Goal: Task Accomplishment & Management: Manage account settings

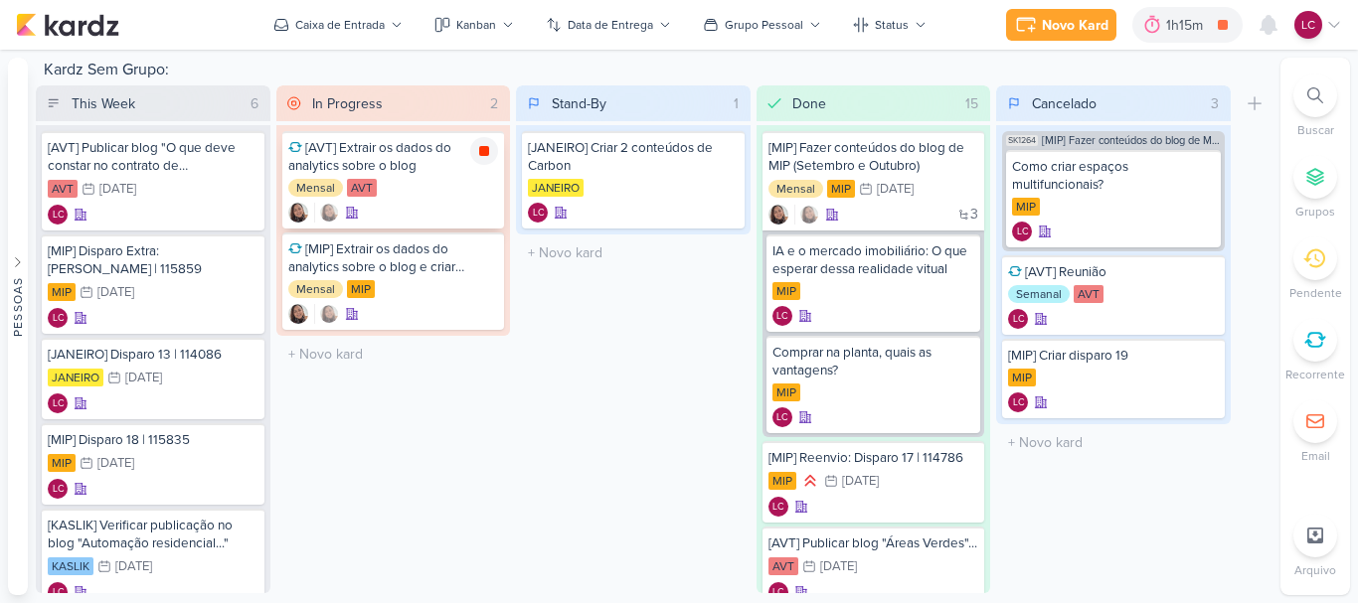
click at [484, 153] on icon at bounding box center [484, 151] width 10 height 10
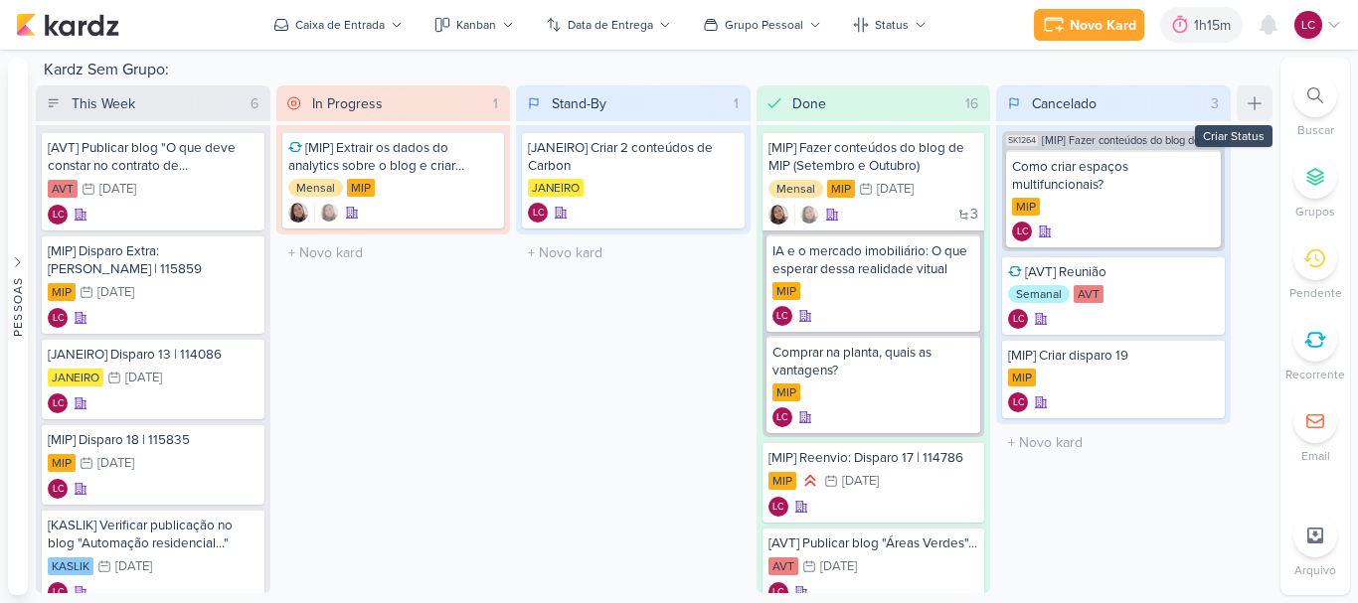
click at [1253, 101] on icon at bounding box center [1255, 103] width 20 height 20
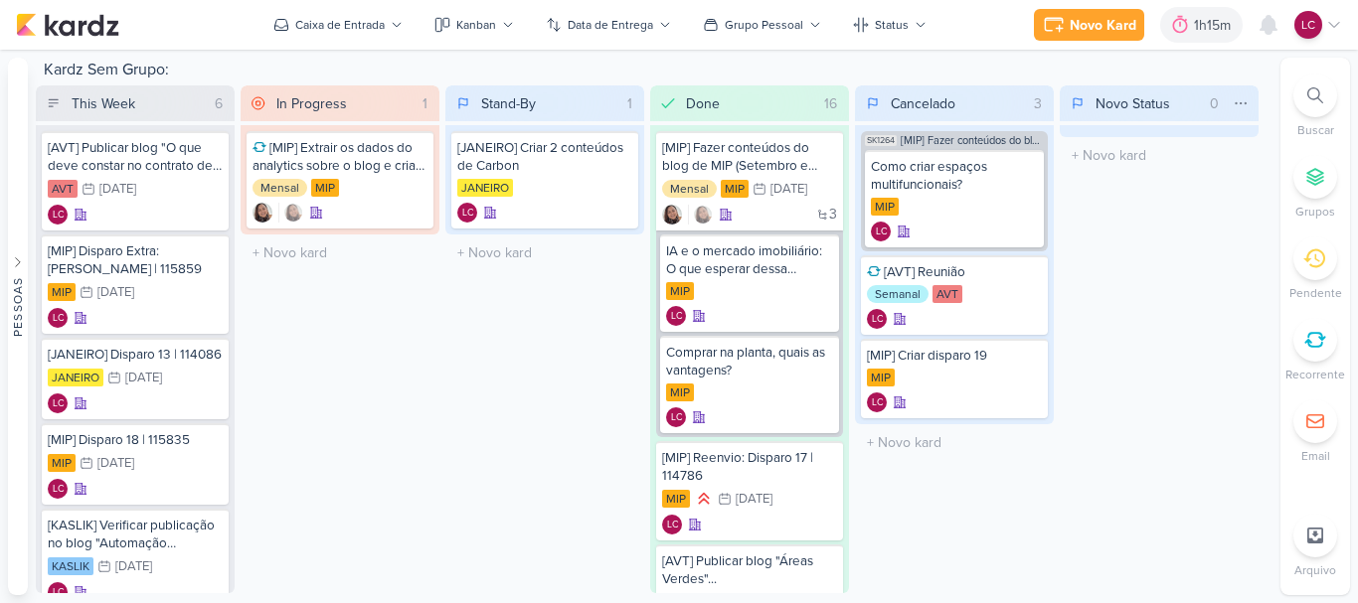
click at [1130, 104] on input "Novo Status" at bounding box center [1147, 103] width 110 height 28
type input "To Do"
click at [1147, 93] on input "To Do" at bounding box center [1147, 103] width 110 height 28
click at [1247, 106] on icon at bounding box center [1241, 103] width 16 height 16
click at [1203, 151] on div "Mover Para Esquerda" at bounding box center [1162, 144] width 132 height 21
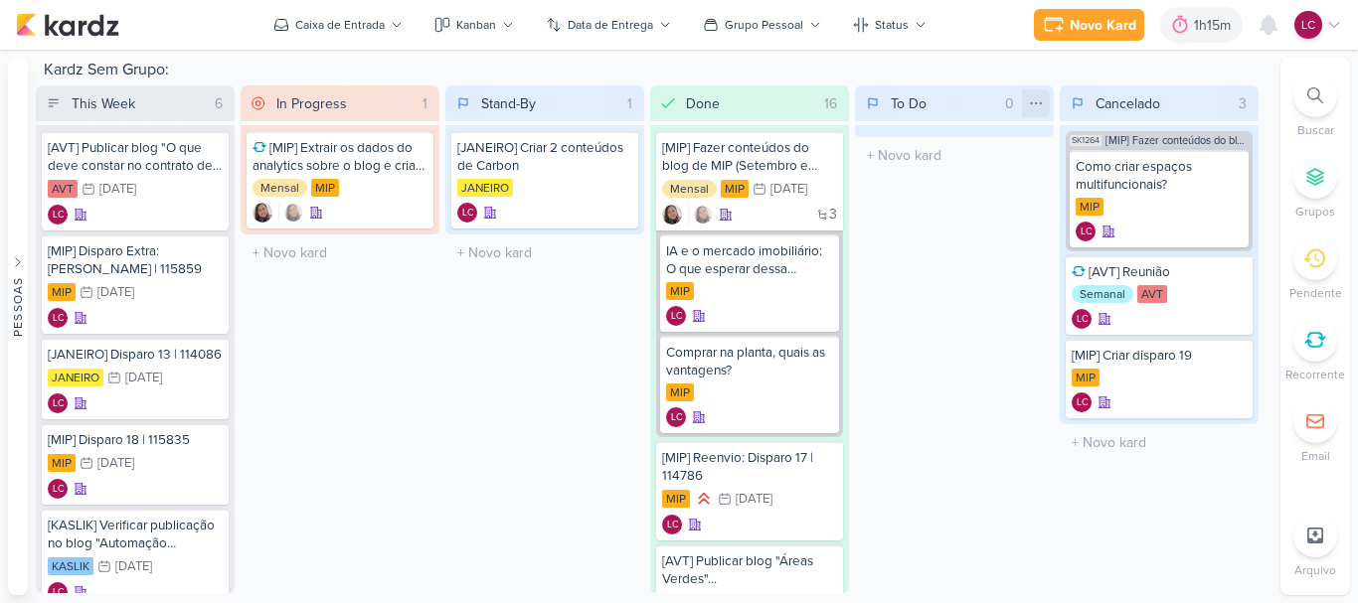
click at [1035, 106] on icon at bounding box center [1036, 103] width 16 height 16
click at [1035, 141] on div "Mover Para Esquerda" at bounding box center [951, 144] width 192 height 33
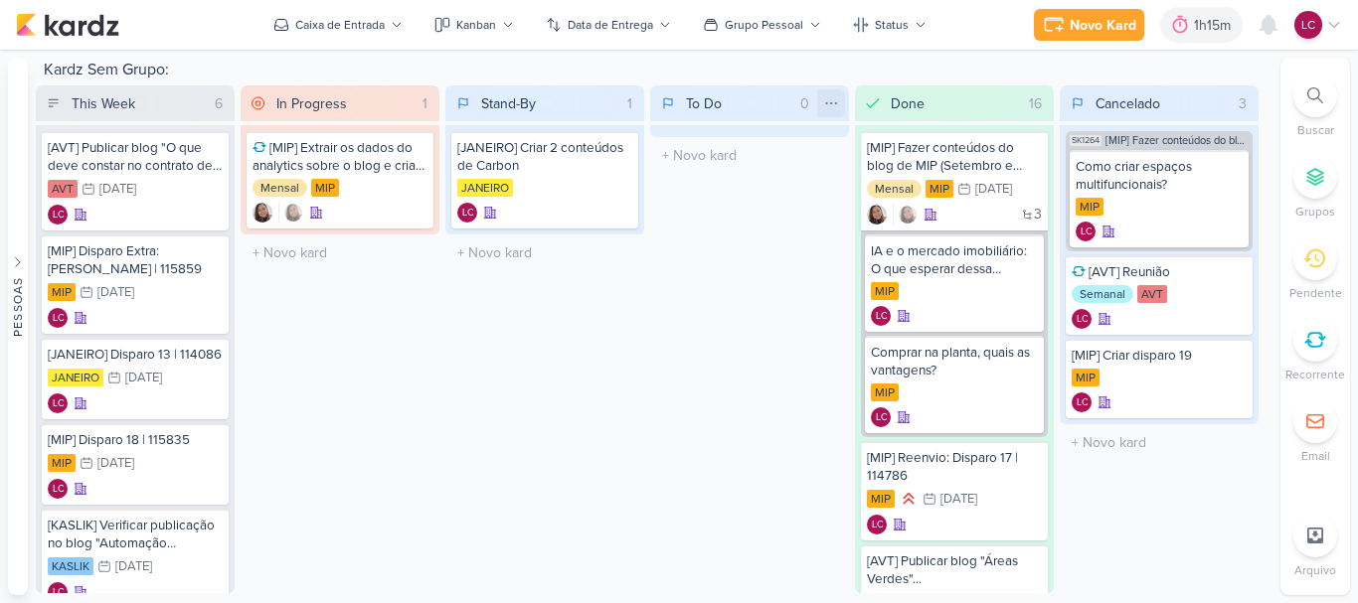
click at [829, 101] on icon at bounding box center [831, 103] width 16 height 16
click at [815, 145] on div "Mover Para Esquerda" at bounding box center [752, 144] width 132 height 21
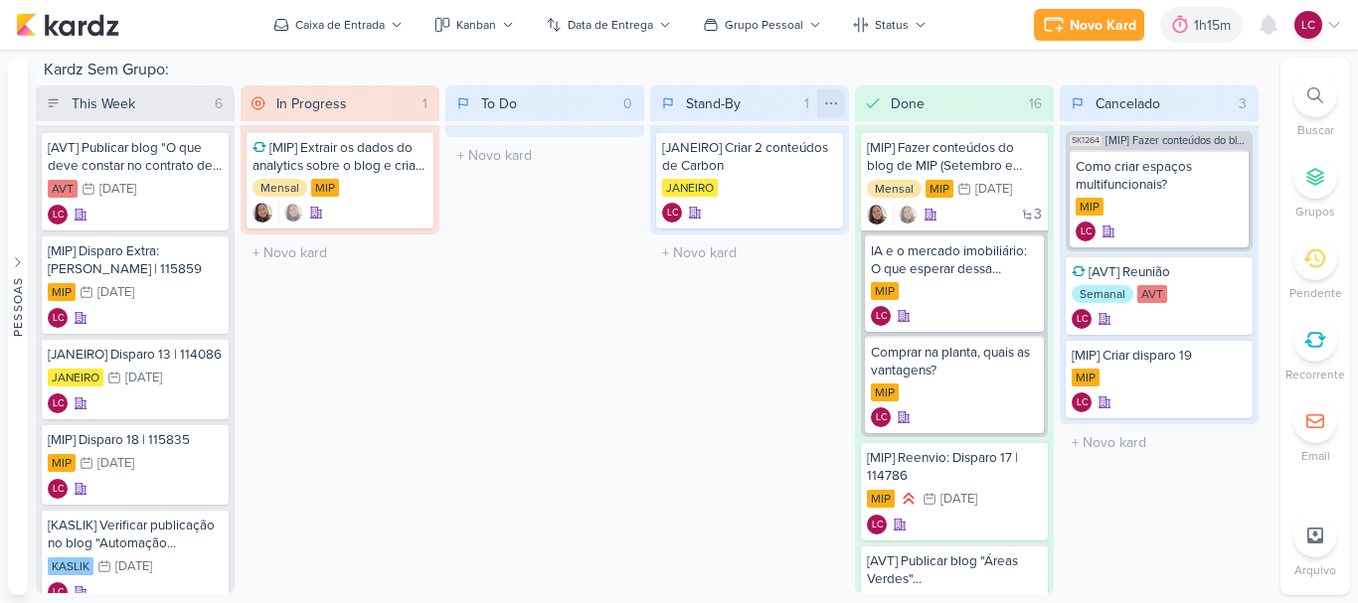
click at [831, 102] on icon at bounding box center [831, 102] width 11 height 1
click at [801, 149] on div "Mover Para Esquerda" at bounding box center [752, 144] width 132 height 21
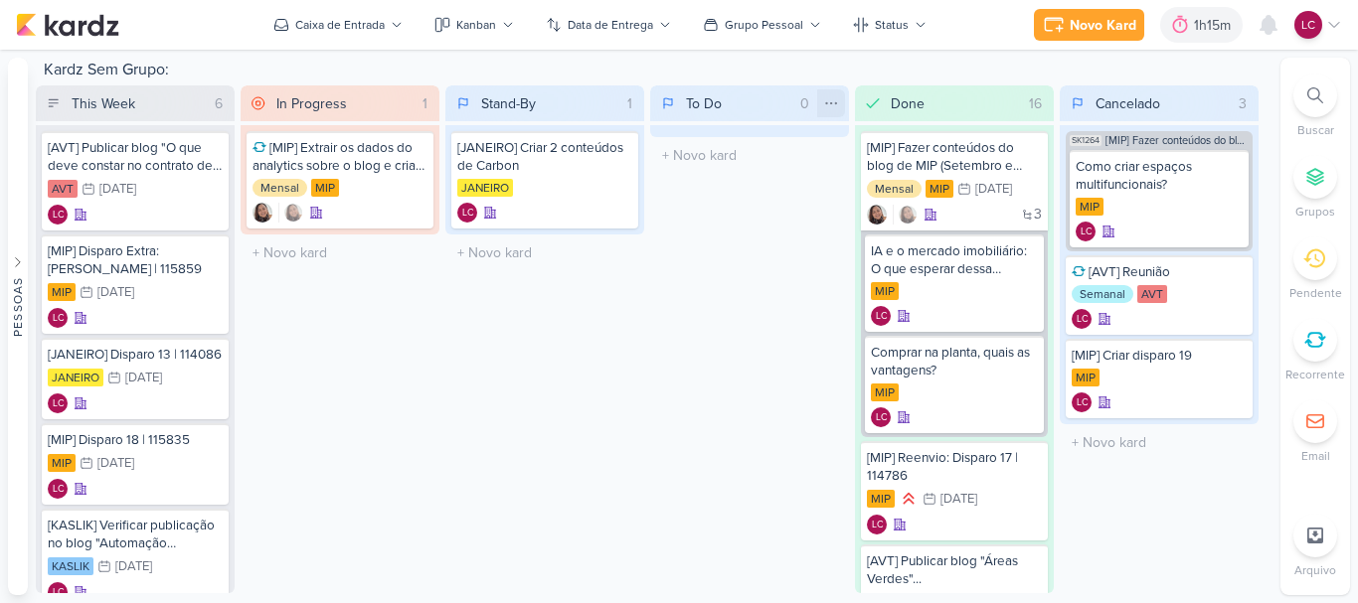
click at [837, 106] on icon at bounding box center [831, 103] width 16 height 16
click at [798, 147] on div "Mover Para Esquerda" at bounding box center [752, 144] width 132 height 21
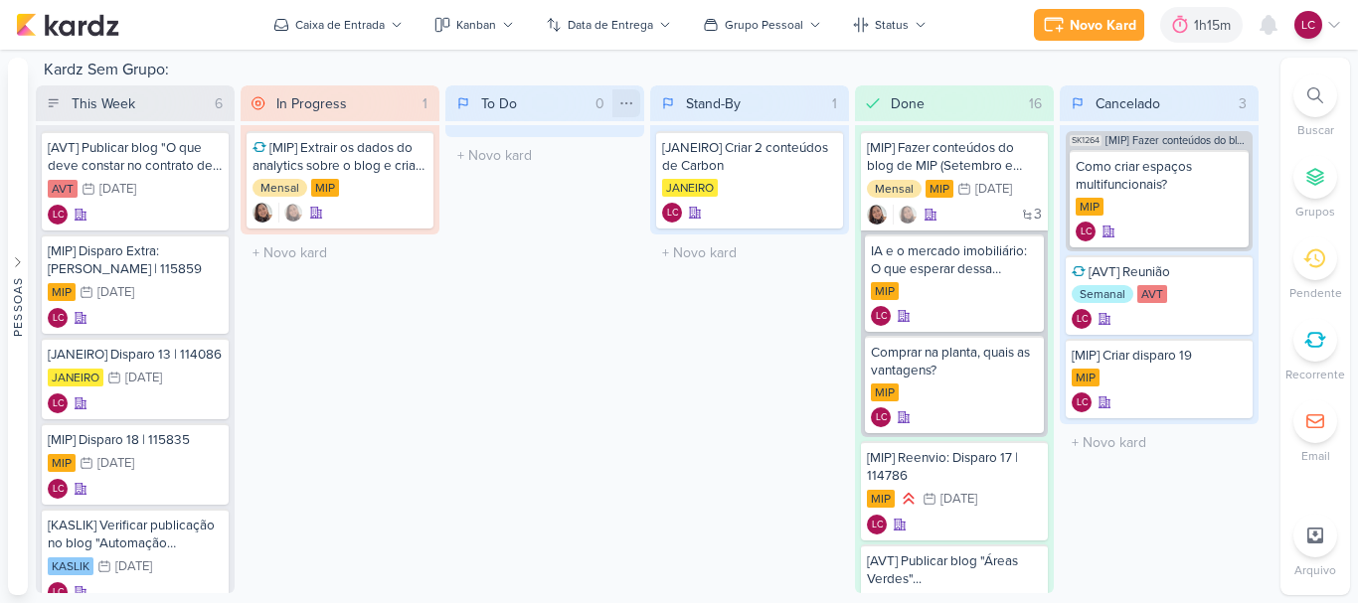
click at [619, 99] on icon at bounding box center [626, 103] width 16 height 16
click at [614, 135] on div "Mover Para Esquerda" at bounding box center [541, 144] width 192 height 33
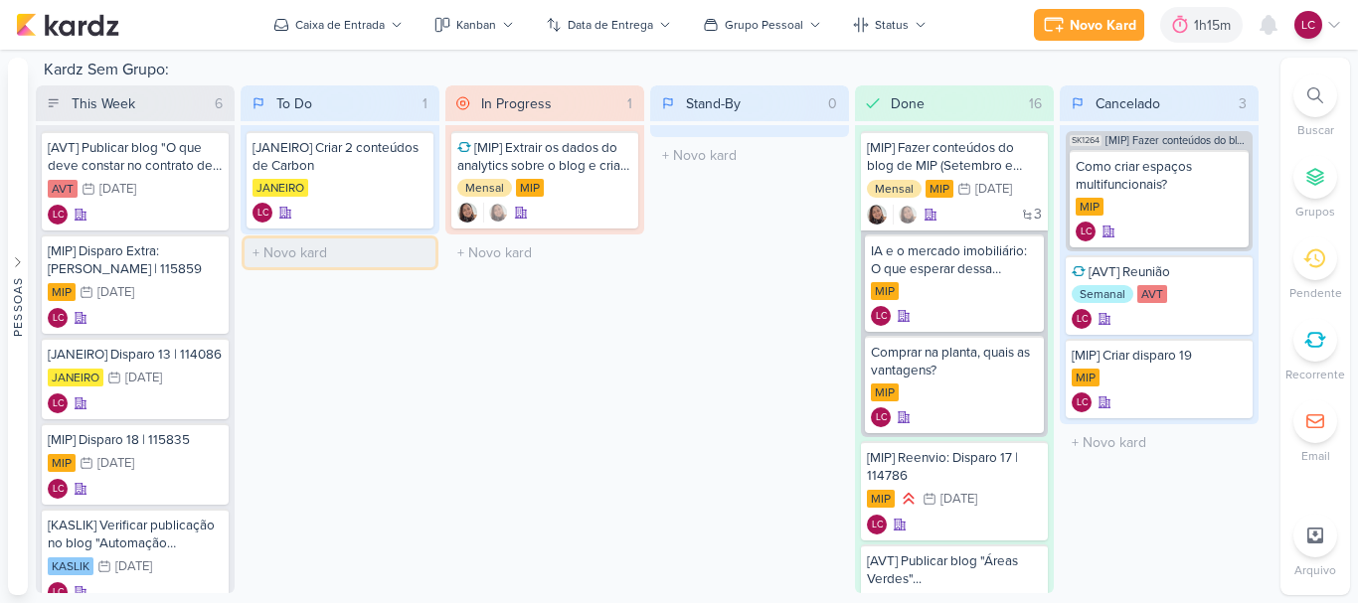
click at [373, 259] on input "text" at bounding box center [340, 253] width 191 height 29
click at [311, 154] on div "[JANEIRO] Criar 2 conteúdos de Carbon" at bounding box center [340, 157] width 175 height 36
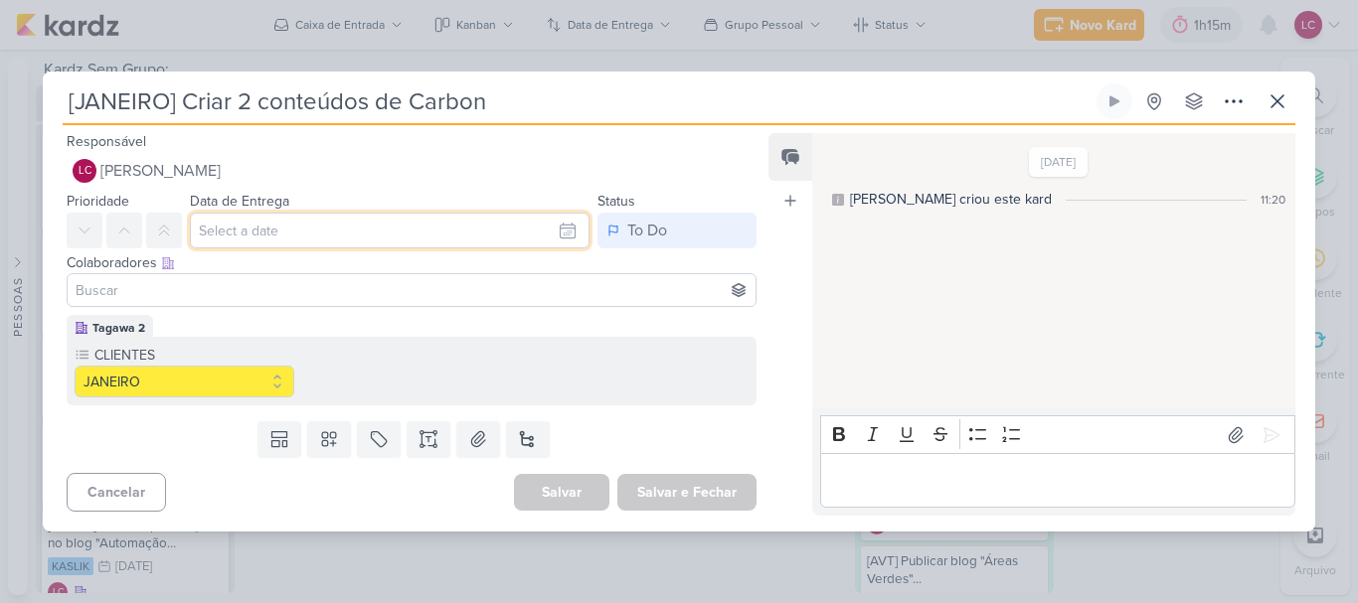
click at [277, 219] on input "text" at bounding box center [390, 231] width 400 height 36
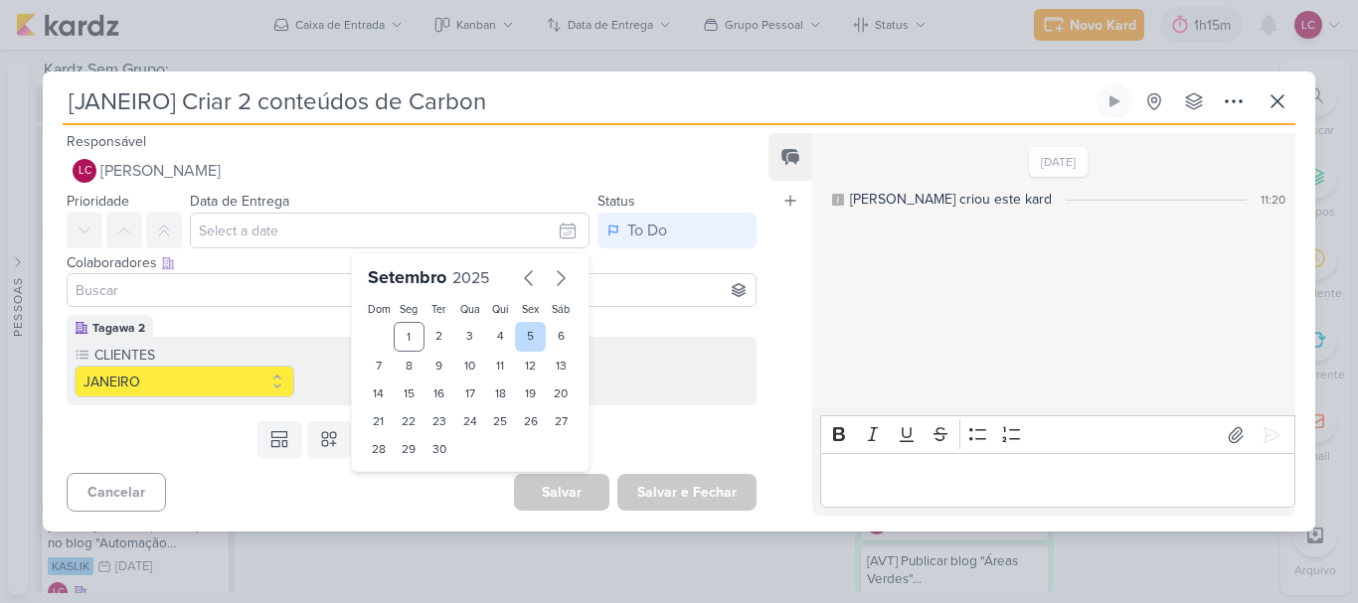
click at [527, 330] on div "5" at bounding box center [530, 337] width 31 height 30
type input "5 de setembro de 2025 às 23:59"
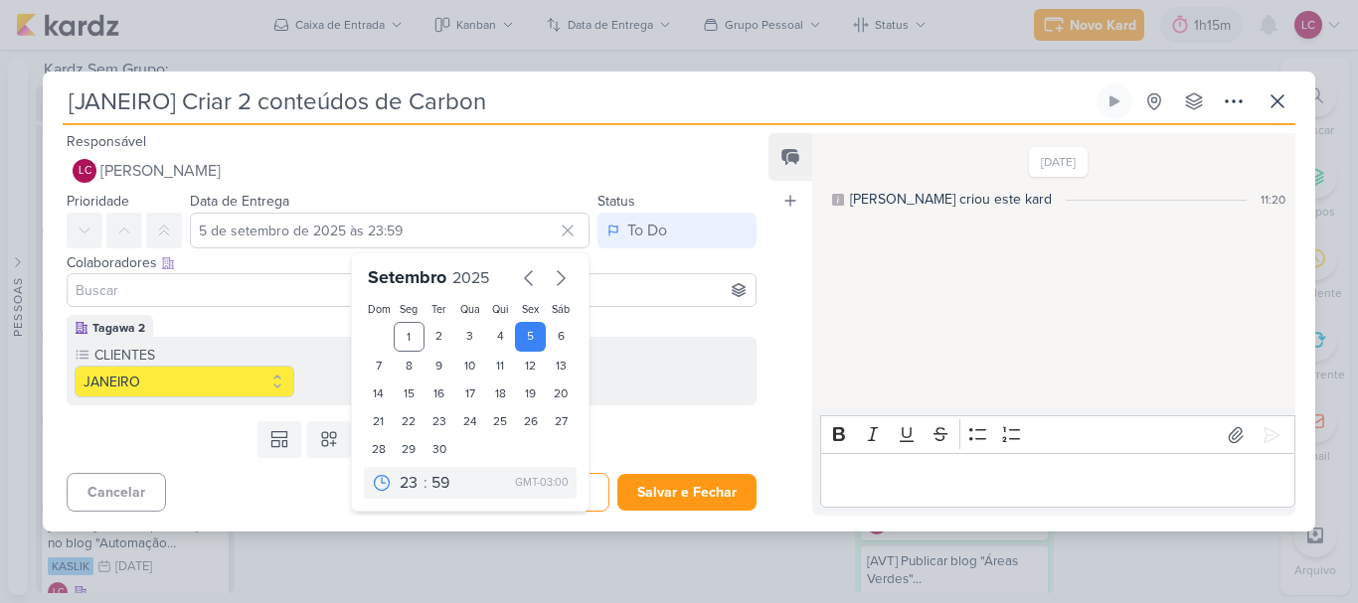
click at [658, 566] on div "[JANEIRO] Criar 2 conteúdos de Carbon Criado por mim" at bounding box center [679, 301] width 1358 height 603
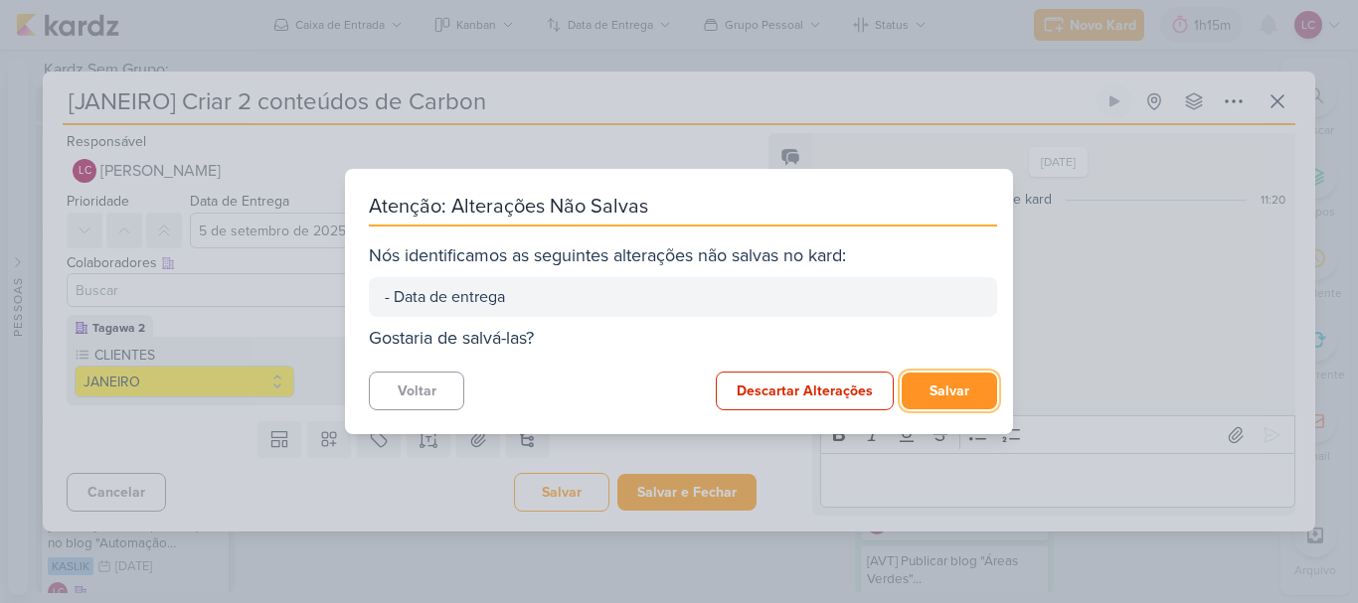
click at [960, 400] on button "Salvar" at bounding box center [949, 391] width 95 height 37
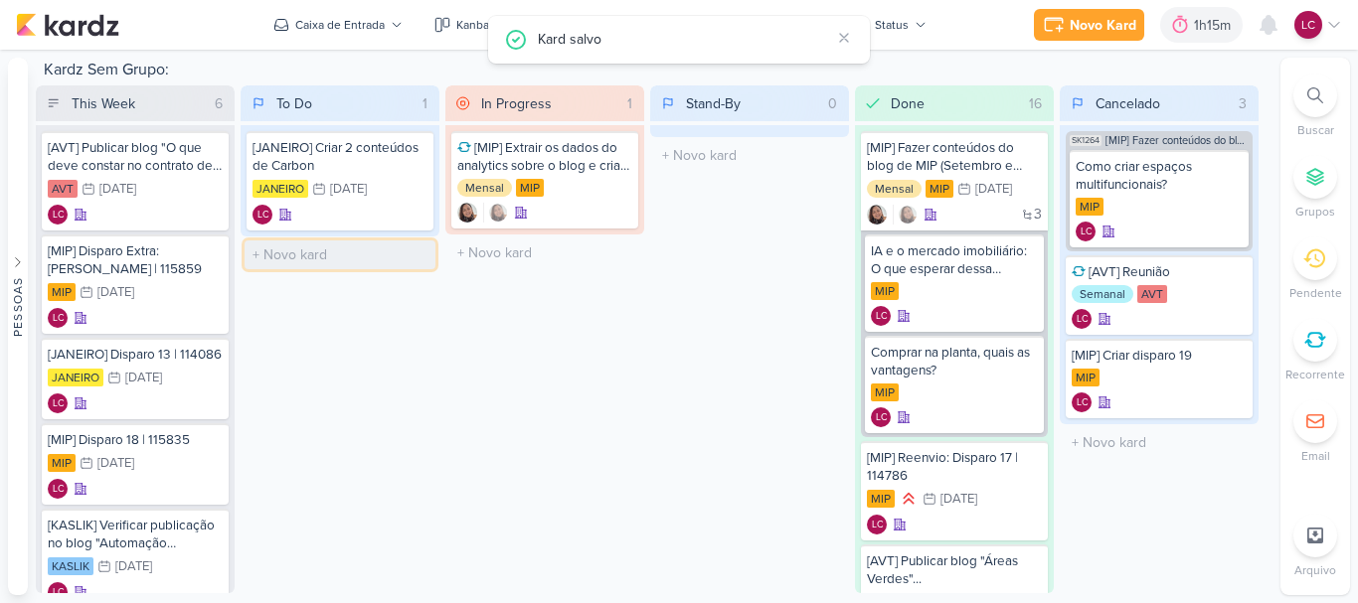
click at [309, 247] on input "text" at bounding box center [340, 255] width 191 height 29
type input "[MIP] Criar disparo 19"
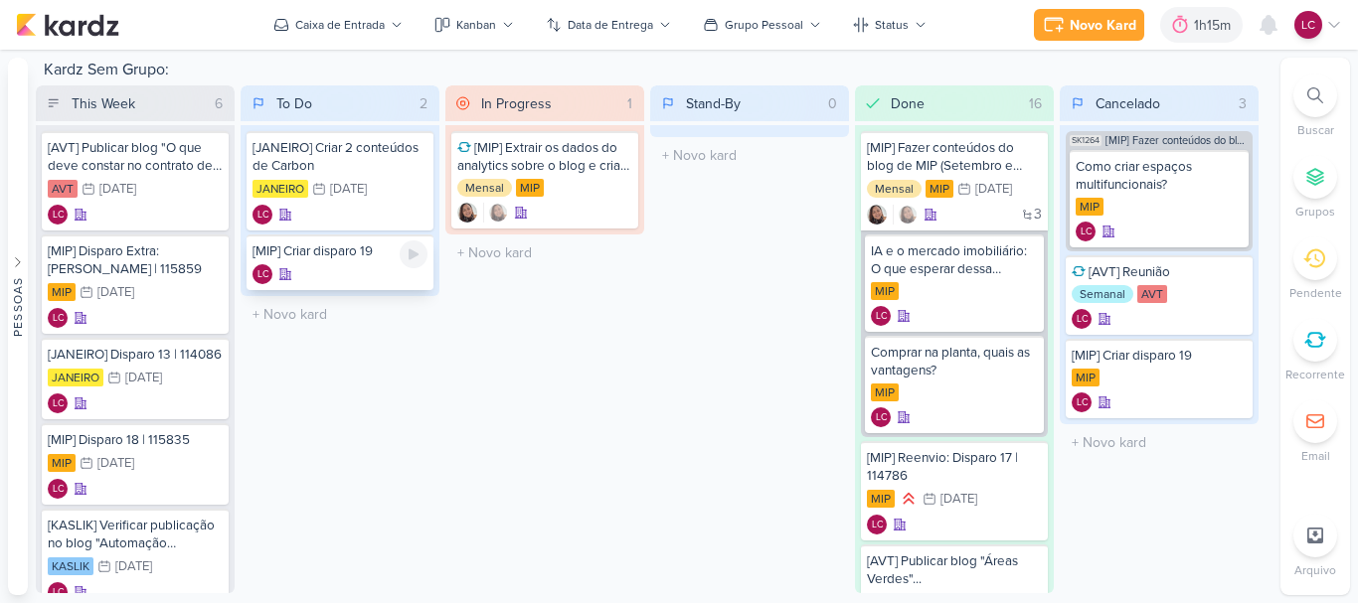
click at [307, 266] on div "LC" at bounding box center [340, 274] width 175 height 20
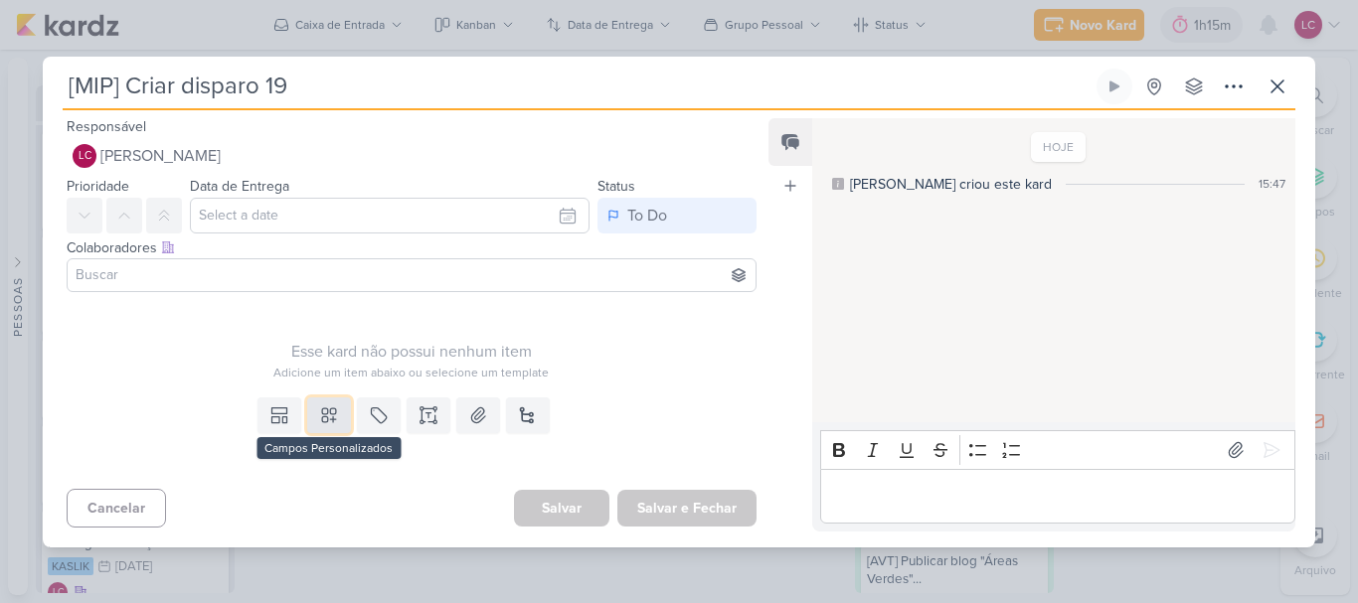
click at [335, 416] on button at bounding box center [329, 416] width 44 height 36
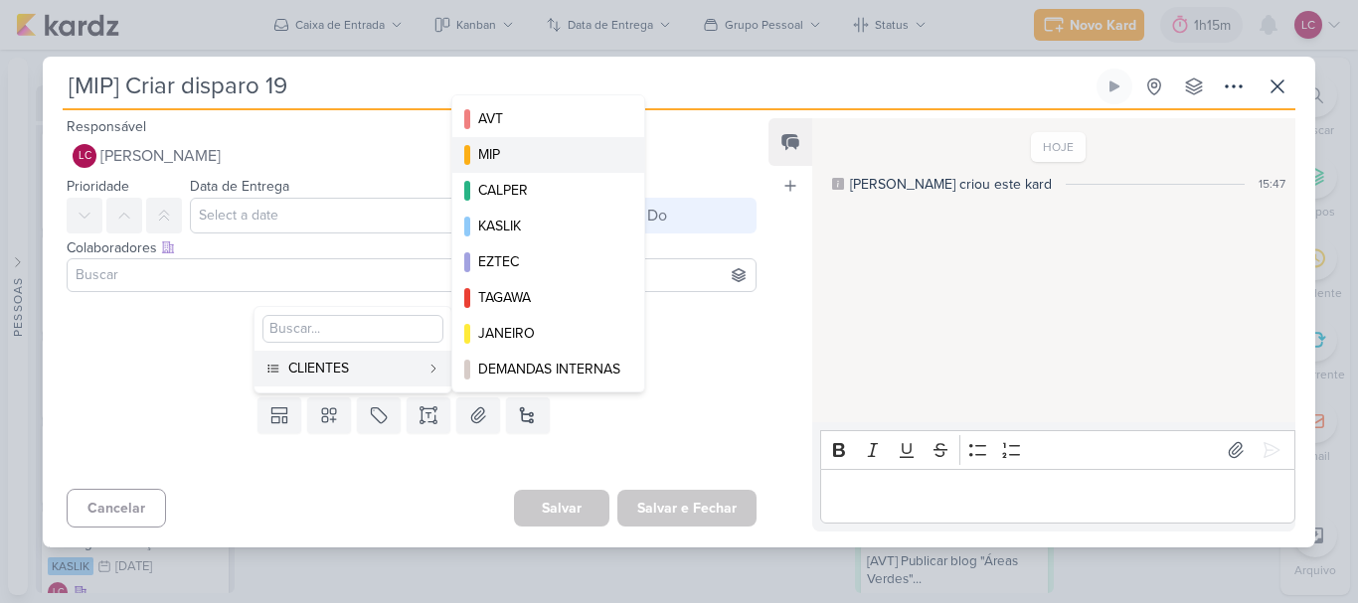
click at [545, 145] on div "MIP" at bounding box center [549, 154] width 142 height 21
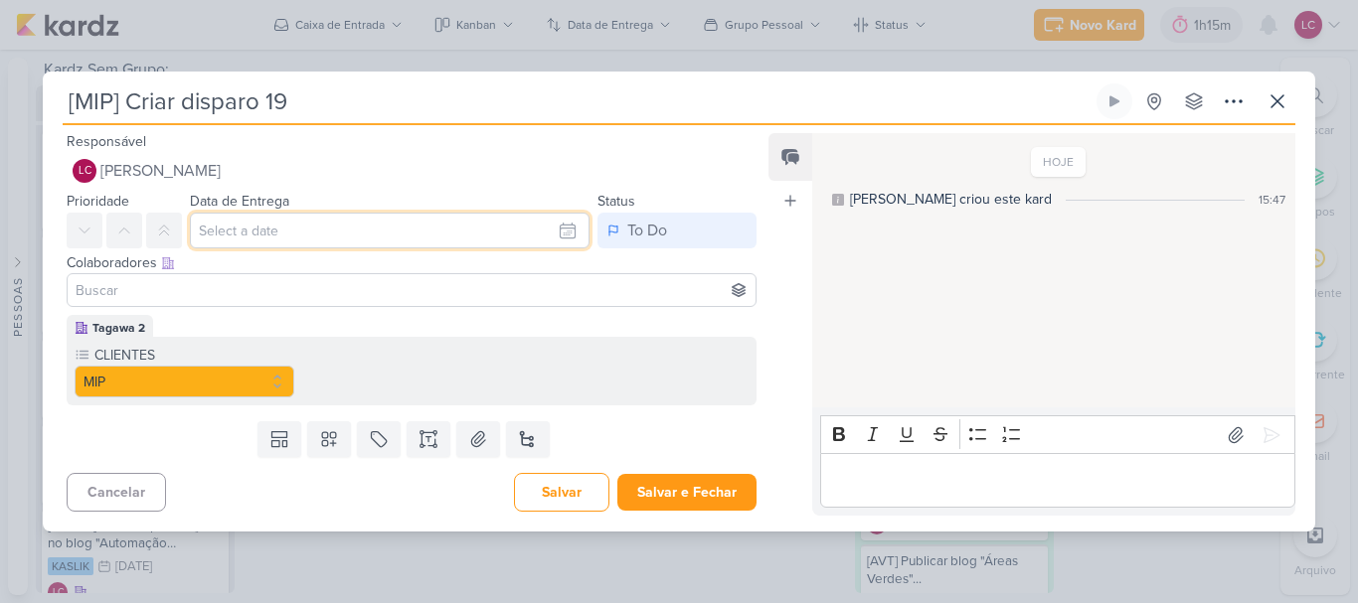
click at [442, 236] on input "text" at bounding box center [390, 231] width 400 height 36
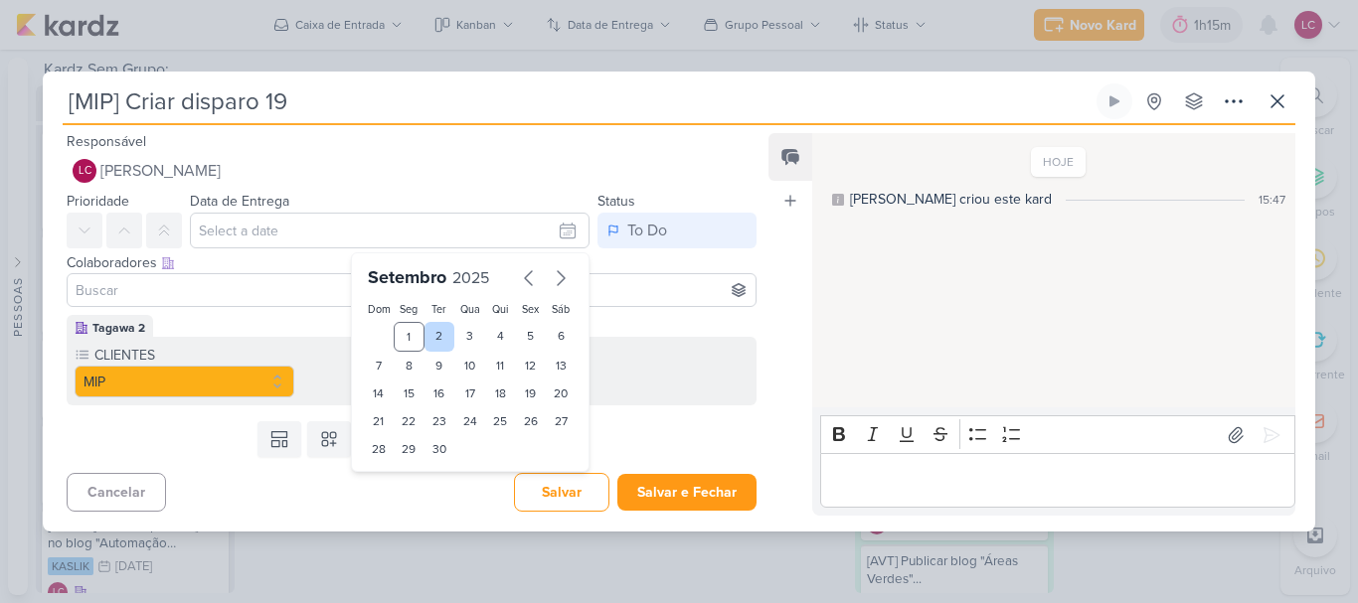
click at [427, 334] on div "2" at bounding box center [440, 337] width 31 height 30
type input "2 de setembro de 2025 às 23:59"
click at [244, 304] on div at bounding box center [412, 290] width 690 height 34
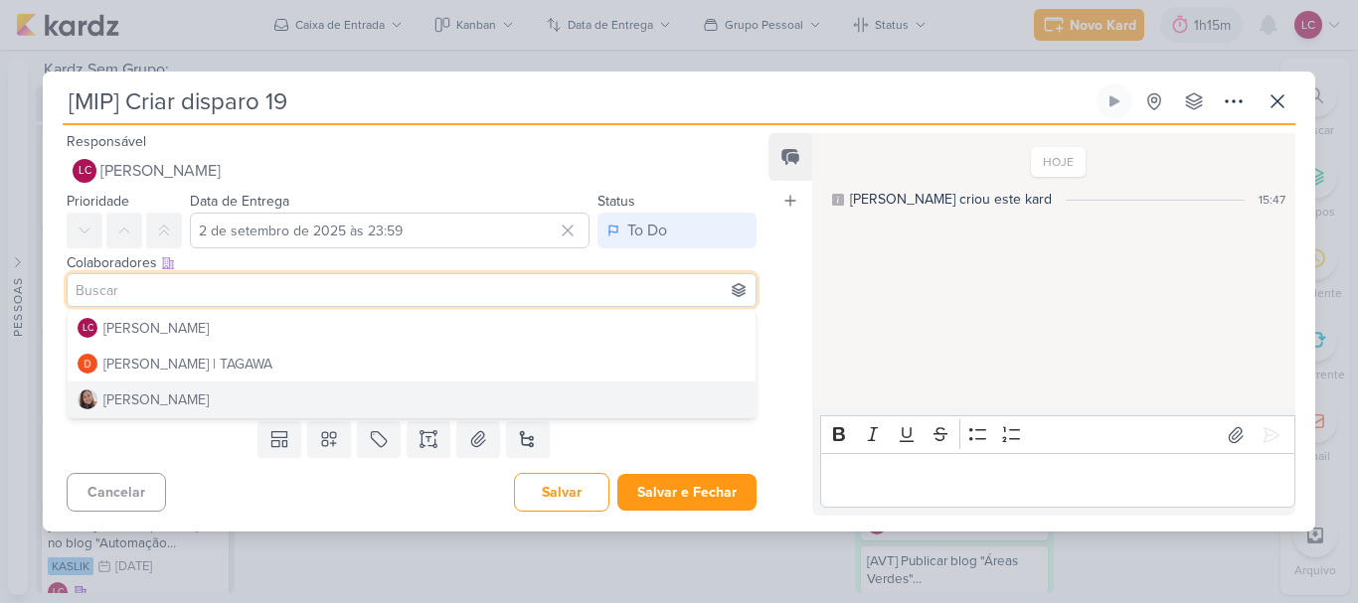
click at [336, 474] on div "Cancelar [GEOGRAPHIC_DATA] Salvar e Fechar Ctrl + Enter" at bounding box center [404, 490] width 722 height 51
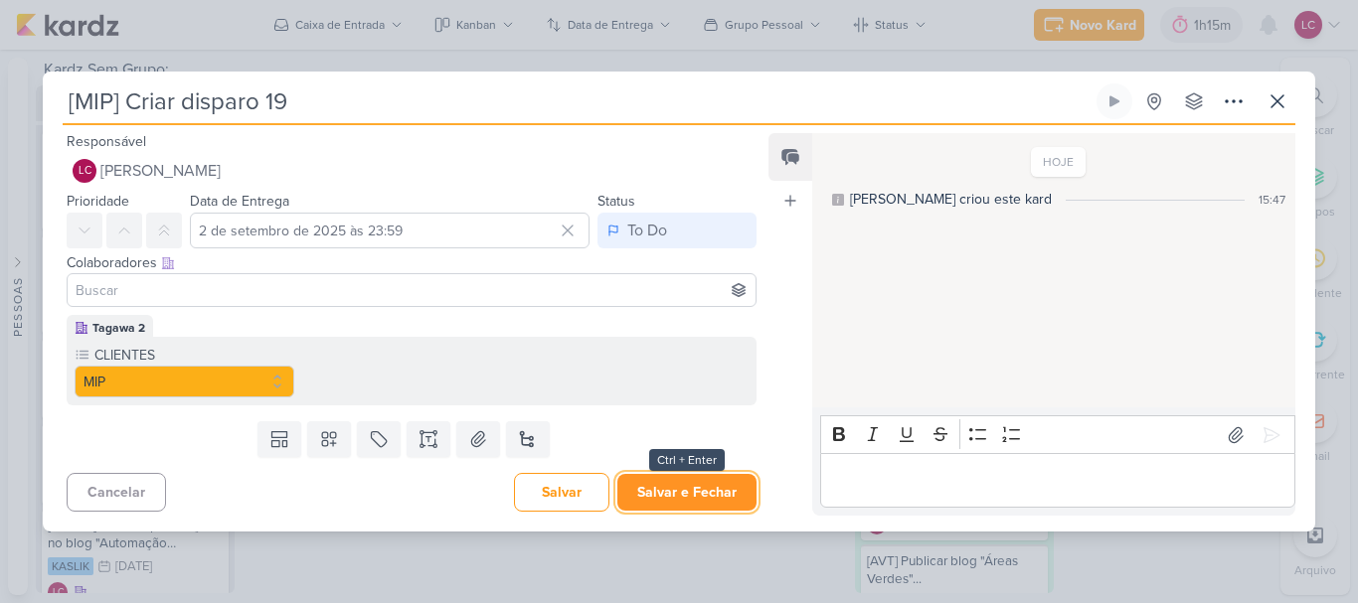
click at [635, 502] on button "Salvar e Fechar" at bounding box center [686, 492] width 139 height 37
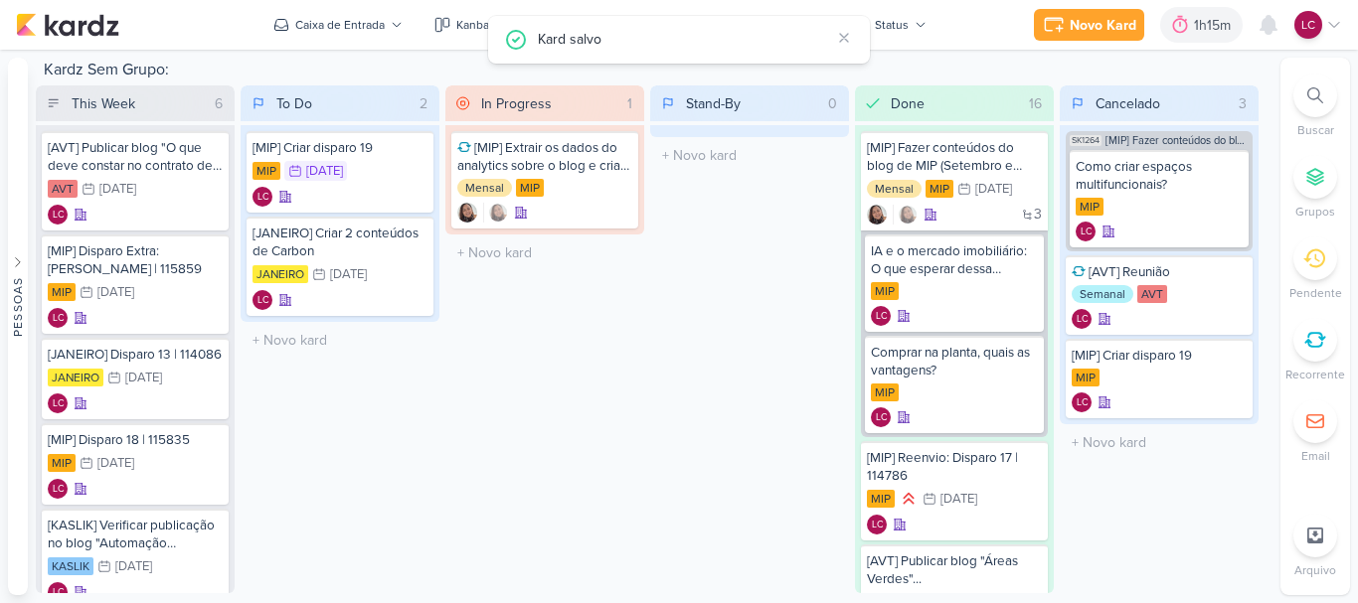
click at [440, 390] on div "This Week 6 Mover Para Esquerda Mover Para Direita [GEOGRAPHIC_DATA] [AVT] Publ…" at bounding box center [654, 340] width 1237 height 508
click at [114, 107] on input "This Week" at bounding box center [123, 103] width 111 height 28
click at [1161, 106] on input "Cancelado" at bounding box center [1147, 103] width 111 height 28
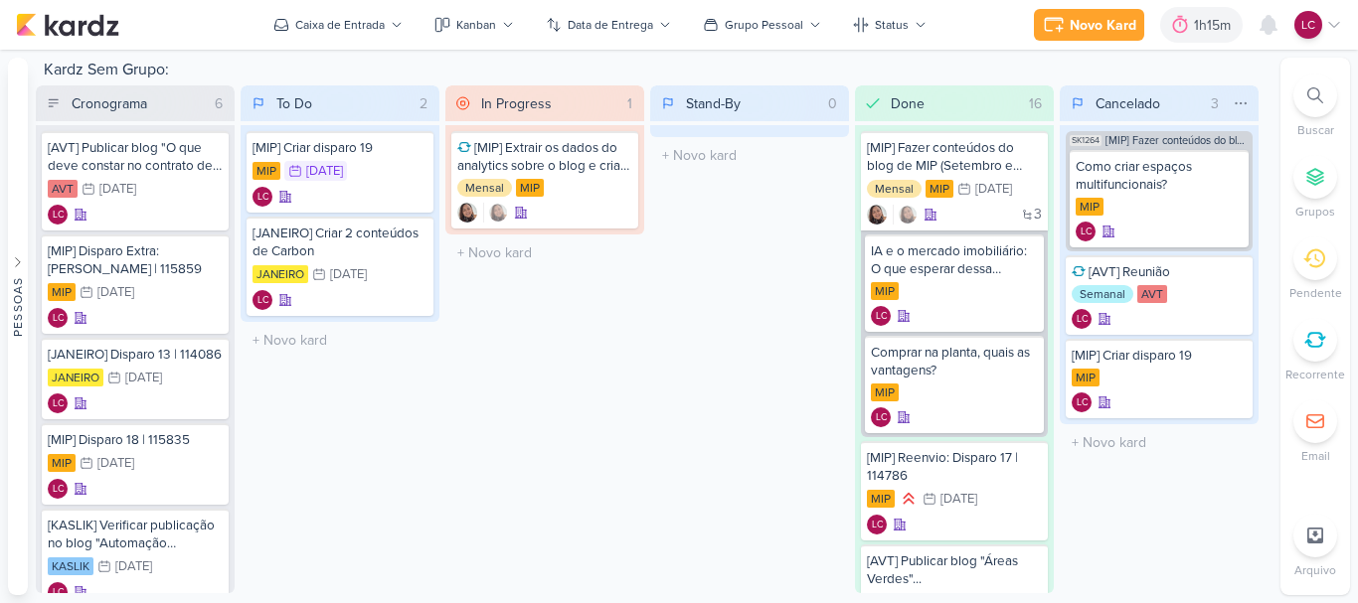
type input "Cronograma"
type input "Cancel"
click at [109, 99] on input "Cronograma" at bounding box center [123, 103] width 111 height 28
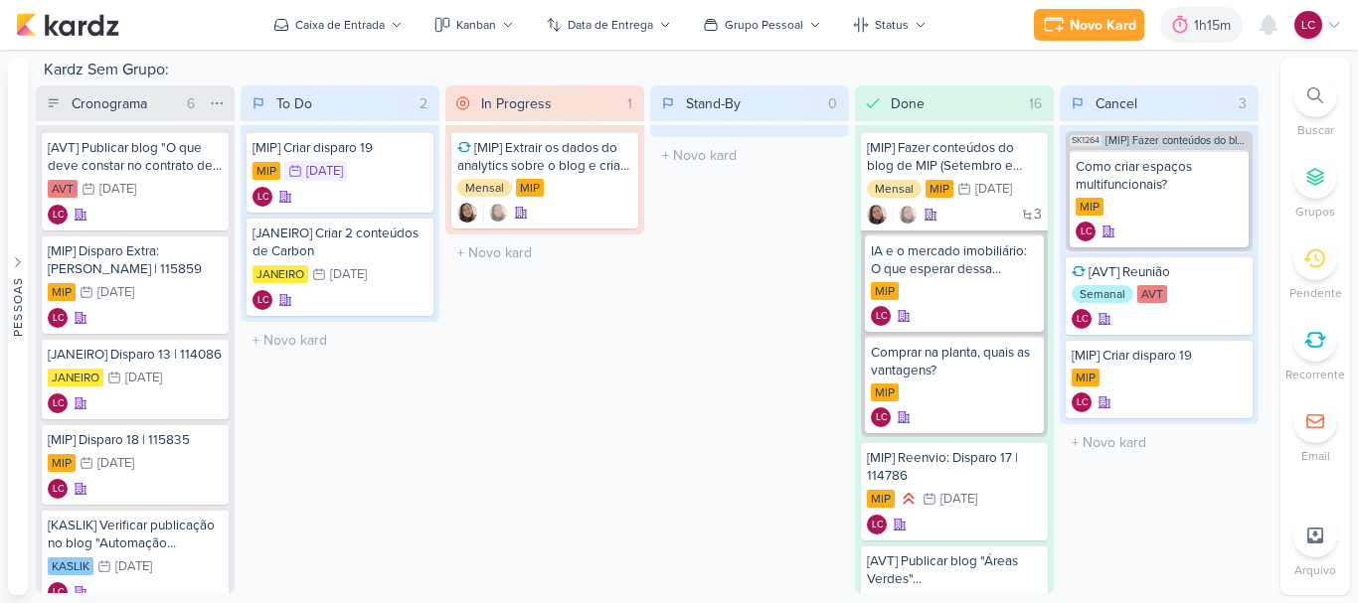
paste input "schedule"
type input "Schedule"
click at [419, 100] on icon at bounding box center [422, 103] width 16 height 16
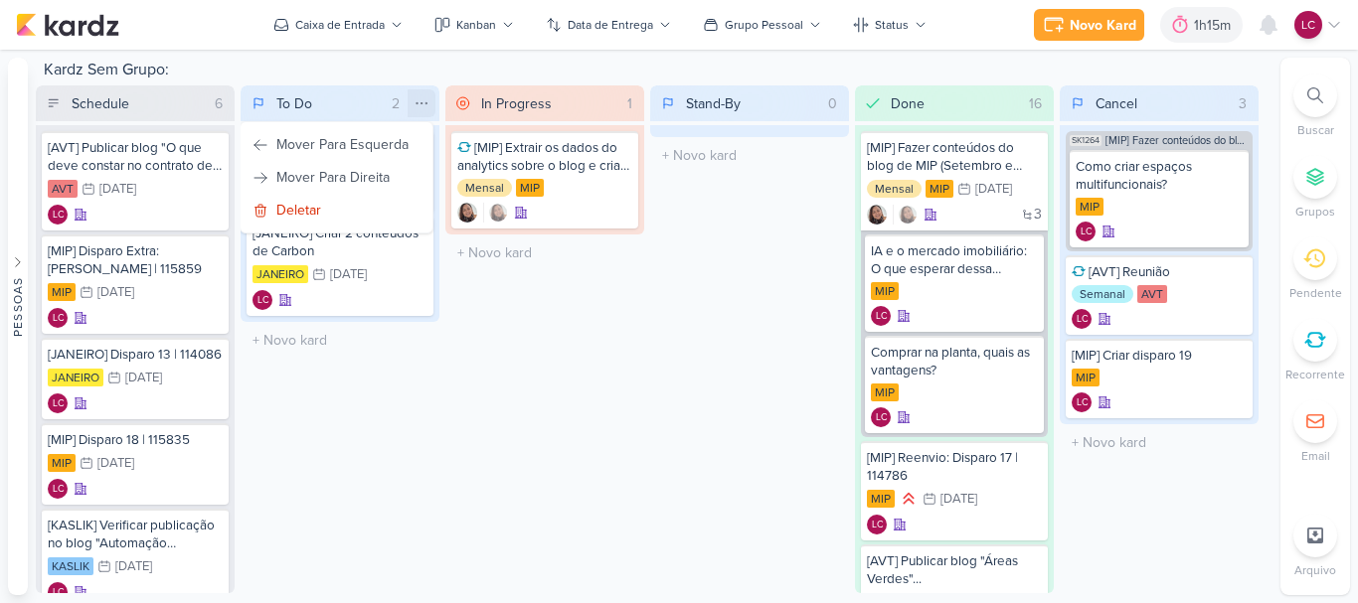
click at [415, 99] on icon at bounding box center [422, 103] width 16 height 16
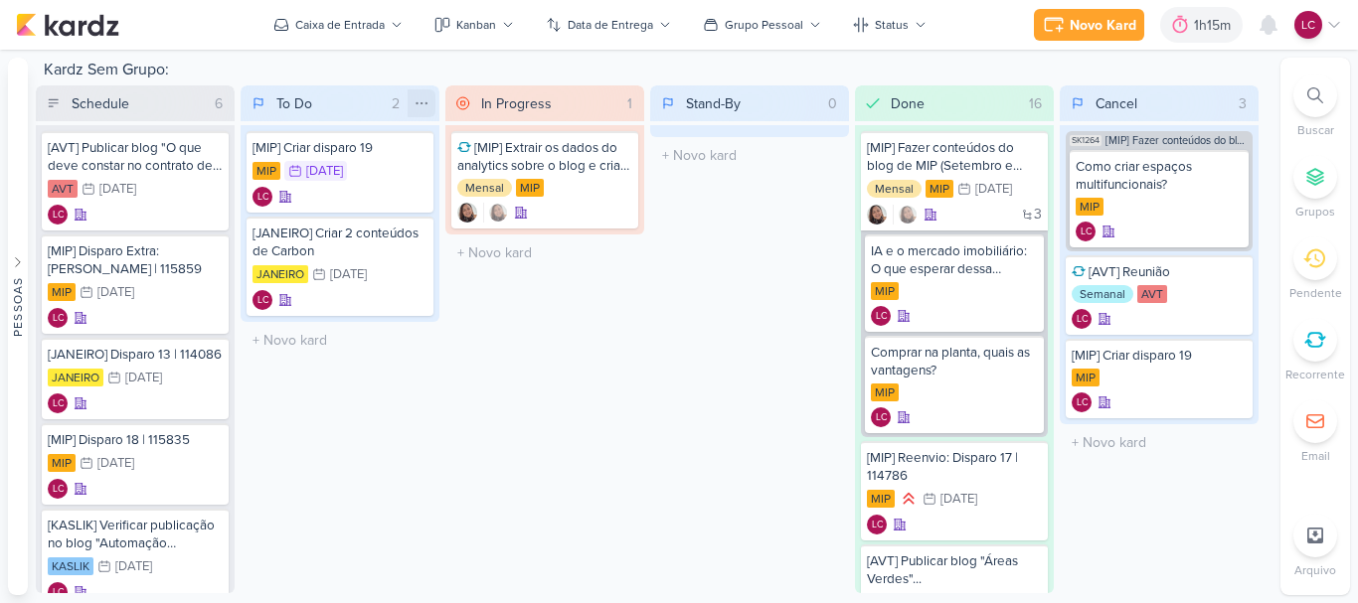
click at [418, 103] on icon at bounding box center [422, 102] width 11 height 1
click at [402, 136] on div "Mover Para Esquerda" at bounding box center [342, 144] width 132 height 21
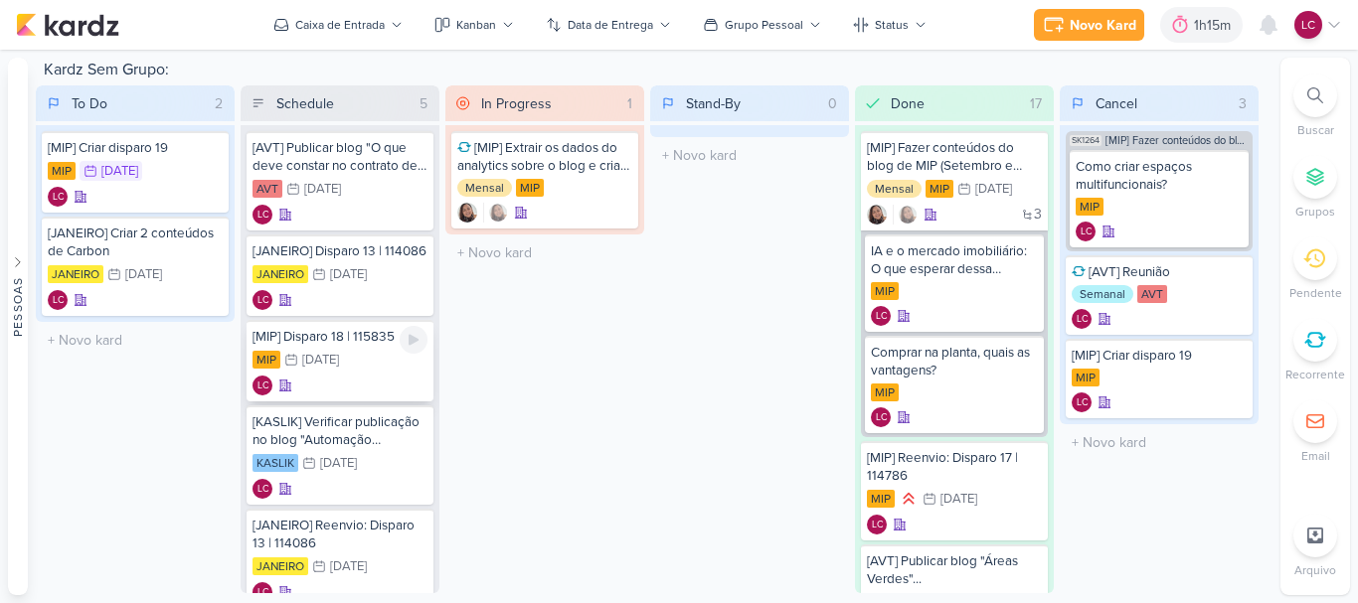
click at [370, 369] on div "MIP 10/9 [DATE]" at bounding box center [340, 361] width 175 height 22
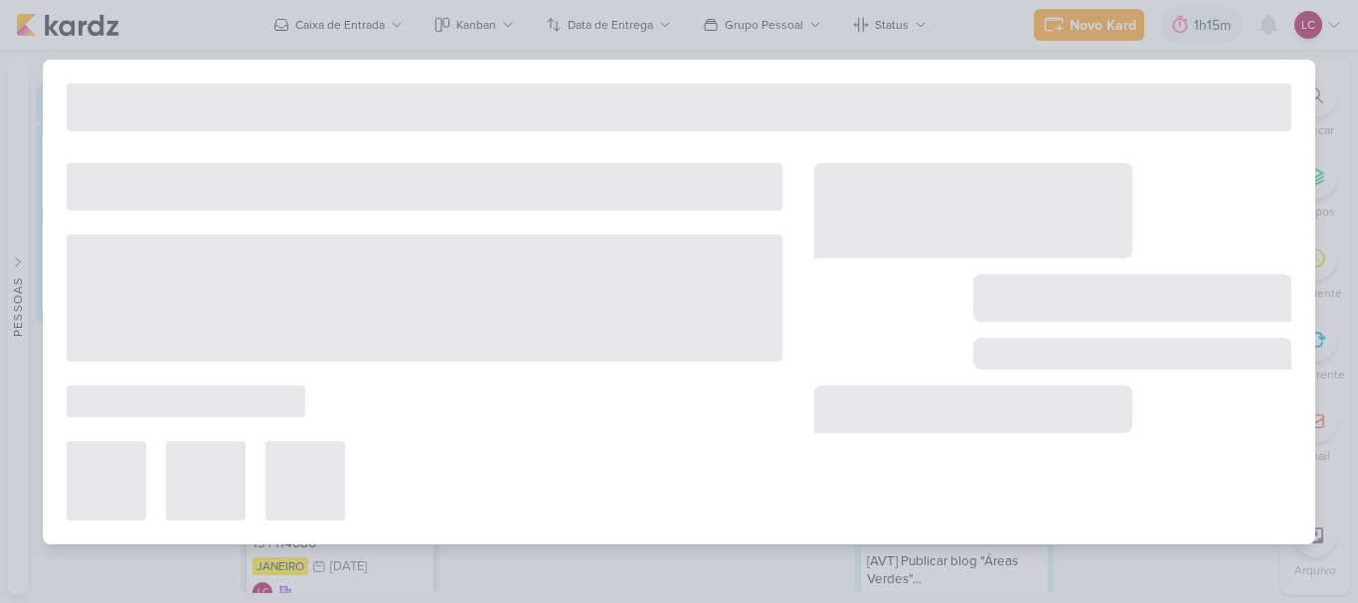
type input "[MIP] Disparo 18 | 115835"
type input "10 de setembro de 2025 às 23:59"
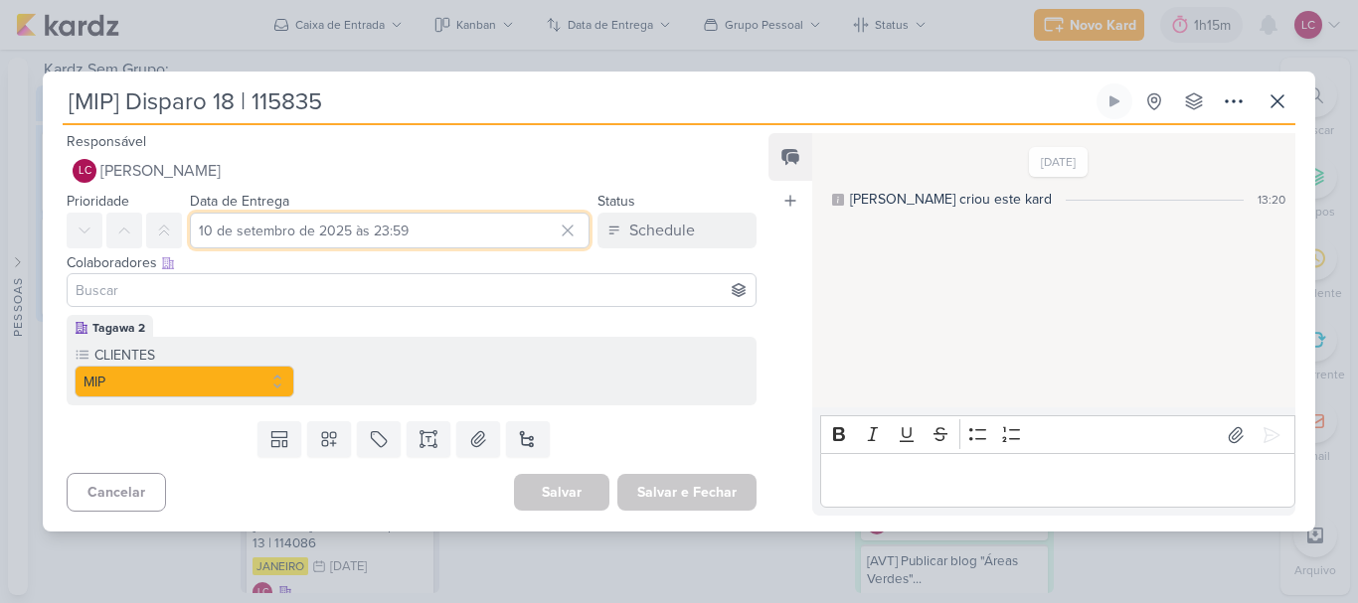
click at [348, 234] on input "10 de setembro de 2025 às 23:59" at bounding box center [390, 231] width 400 height 36
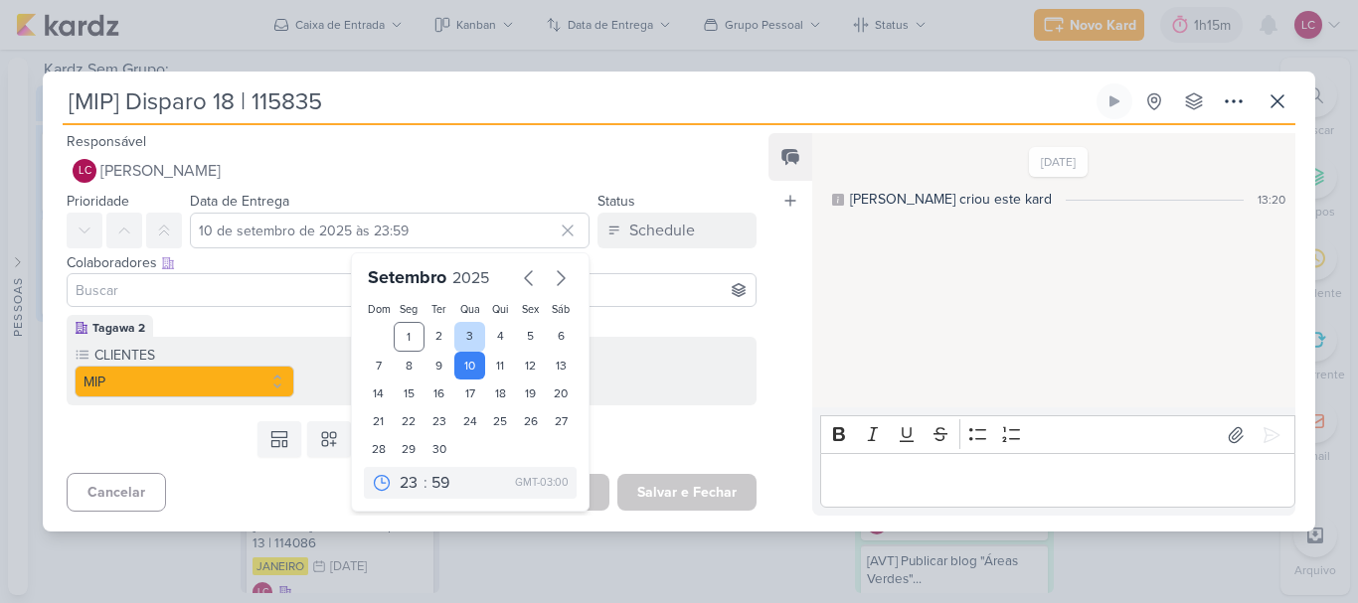
click at [457, 330] on div "3" at bounding box center [469, 337] width 31 height 30
type input "3 de setembro de 2025 às 23:59"
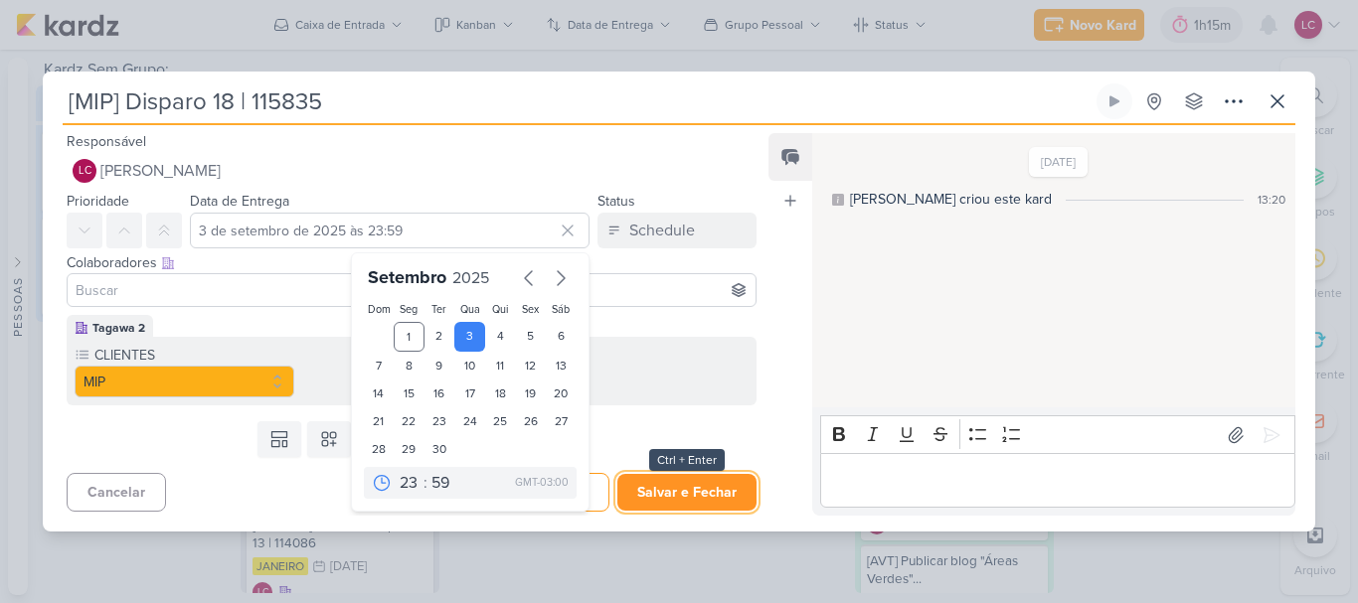
click at [689, 488] on button "Salvar e Fechar" at bounding box center [686, 492] width 139 height 37
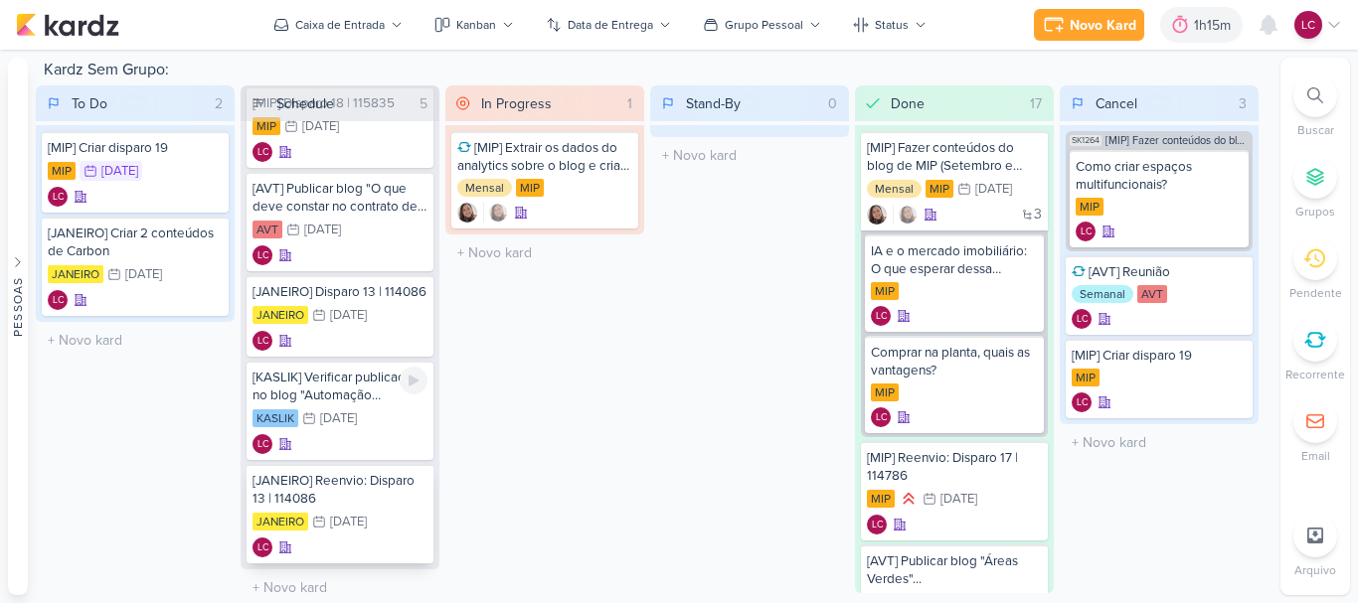
scroll to position [66, 0]
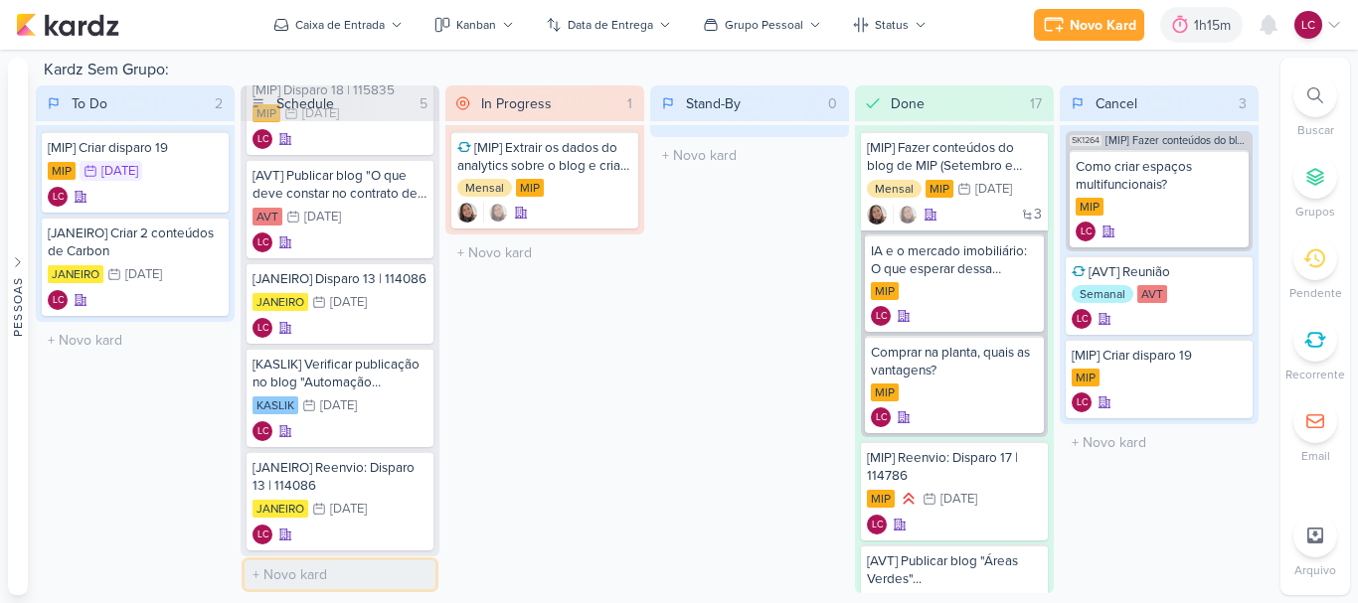
click at [306, 578] on input "text" at bounding box center [340, 575] width 191 height 29
type input "[MIP] Reenvio: Disparo extra"
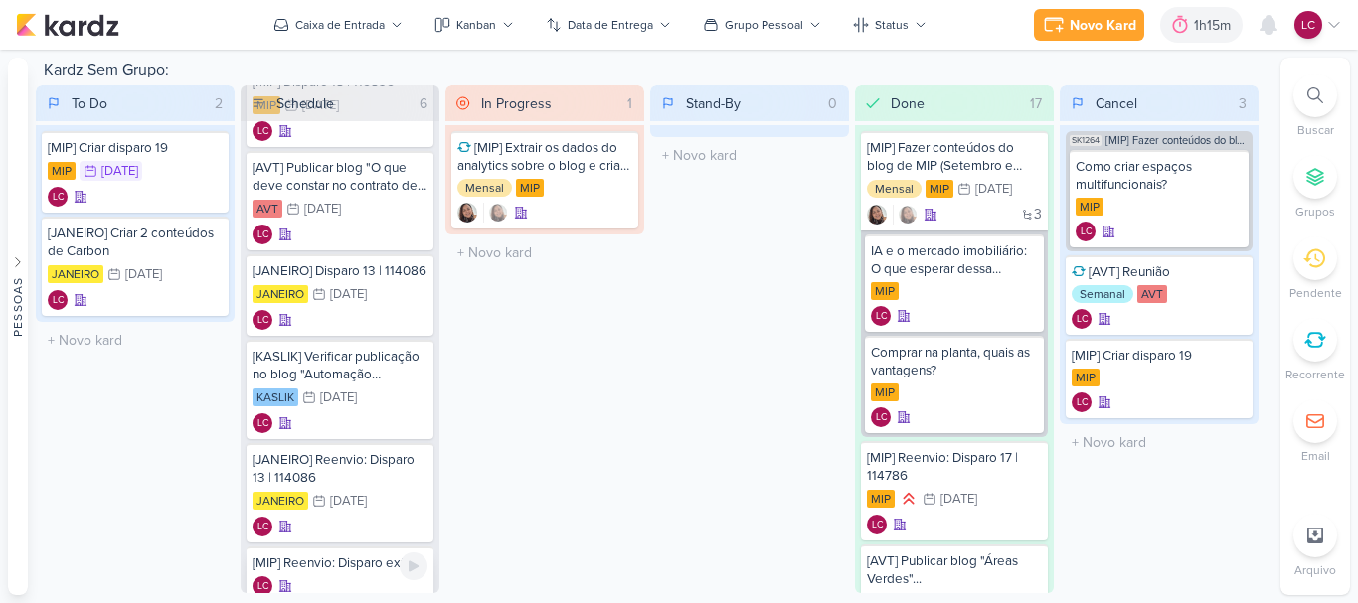
click at [368, 580] on div "LC" at bounding box center [340, 587] width 175 height 20
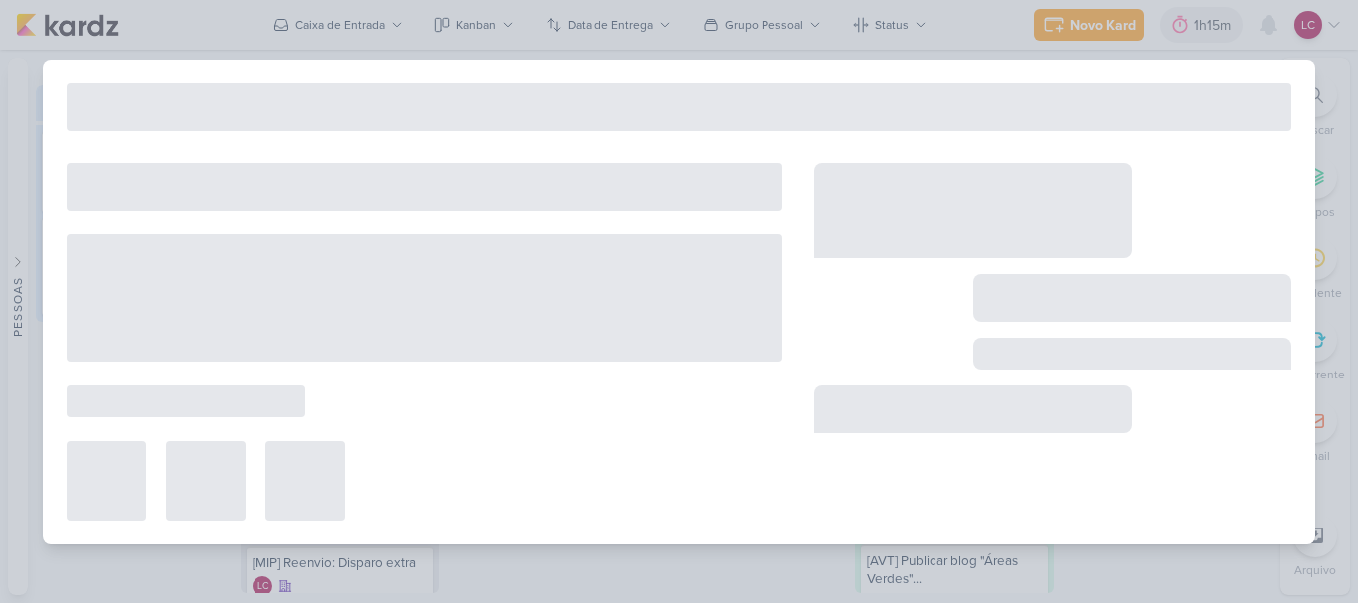
type input "[MIP] Reenvio: Disparo extra"
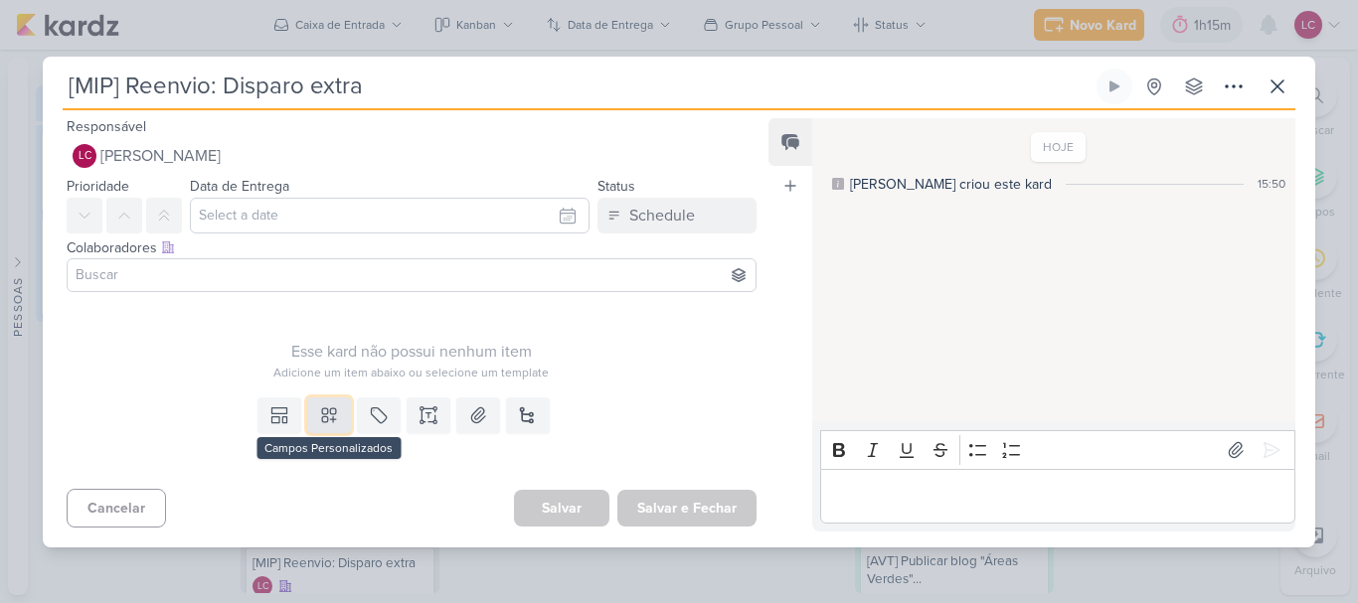
click at [344, 406] on button at bounding box center [329, 416] width 44 height 36
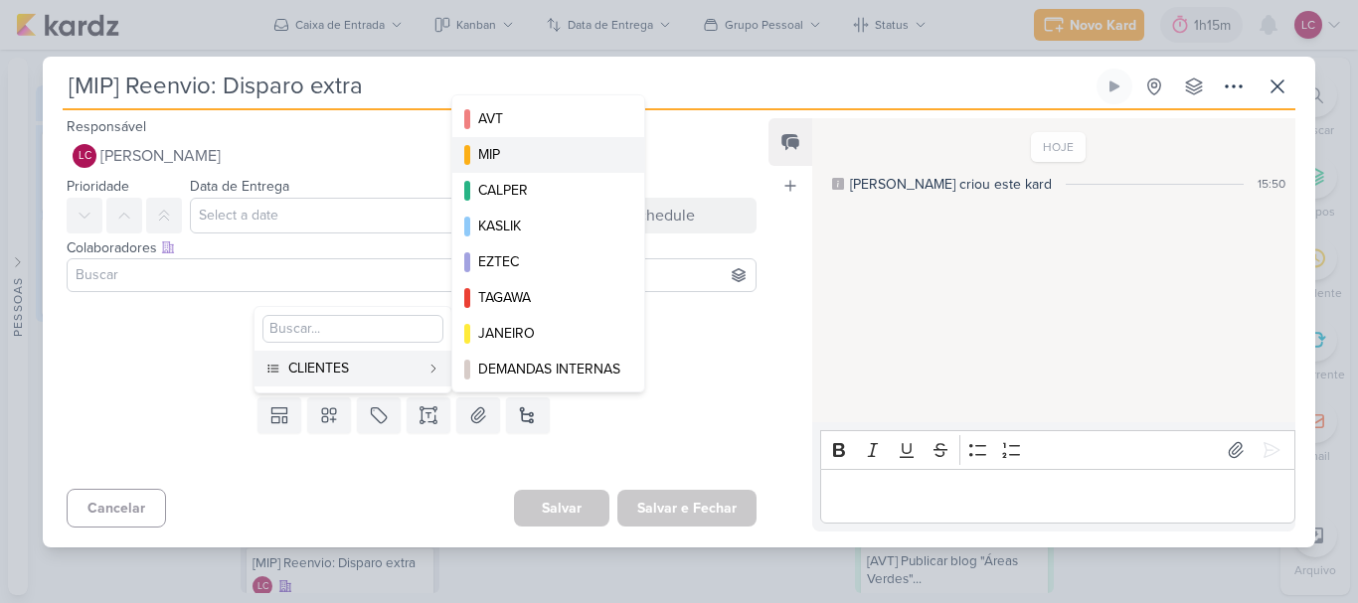
click at [548, 141] on button "MIP" at bounding box center [548, 155] width 192 height 36
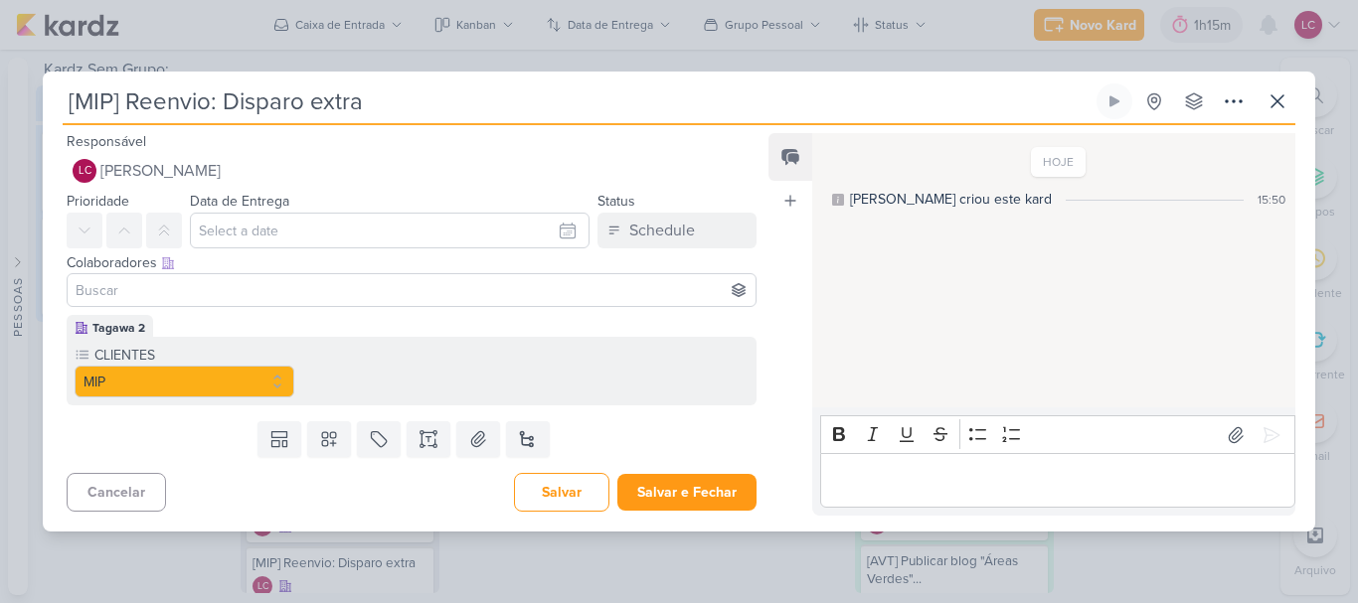
click at [342, 201] on div "Data de Entrega Setembro 2025 Dom Seg Ter Qua Qui Sex Sáb 1 2 3 4 5 6 7 8 9 10 …" at bounding box center [390, 219] width 400 height 60
click at [357, 226] on input "text" at bounding box center [390, 231] width 400 height 36
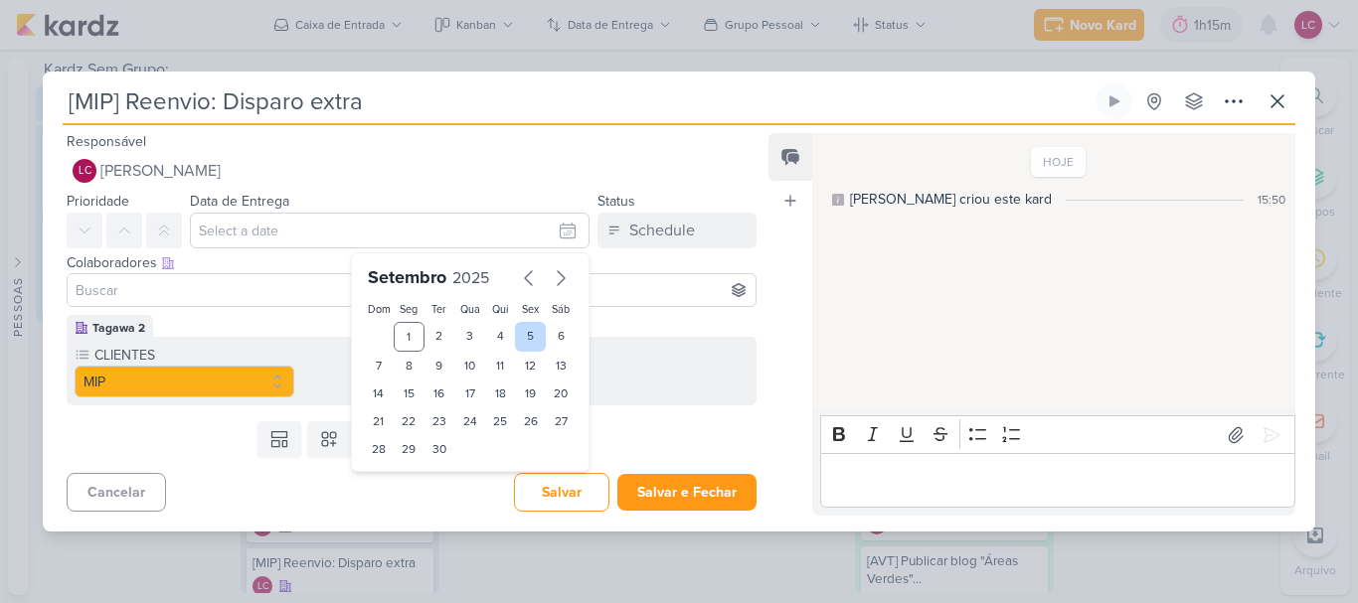
click at [520, 338] on div "5" at bounding box center [530, 337] width 31 height 30
type input "5 de setembro de 2025 às 23:59"
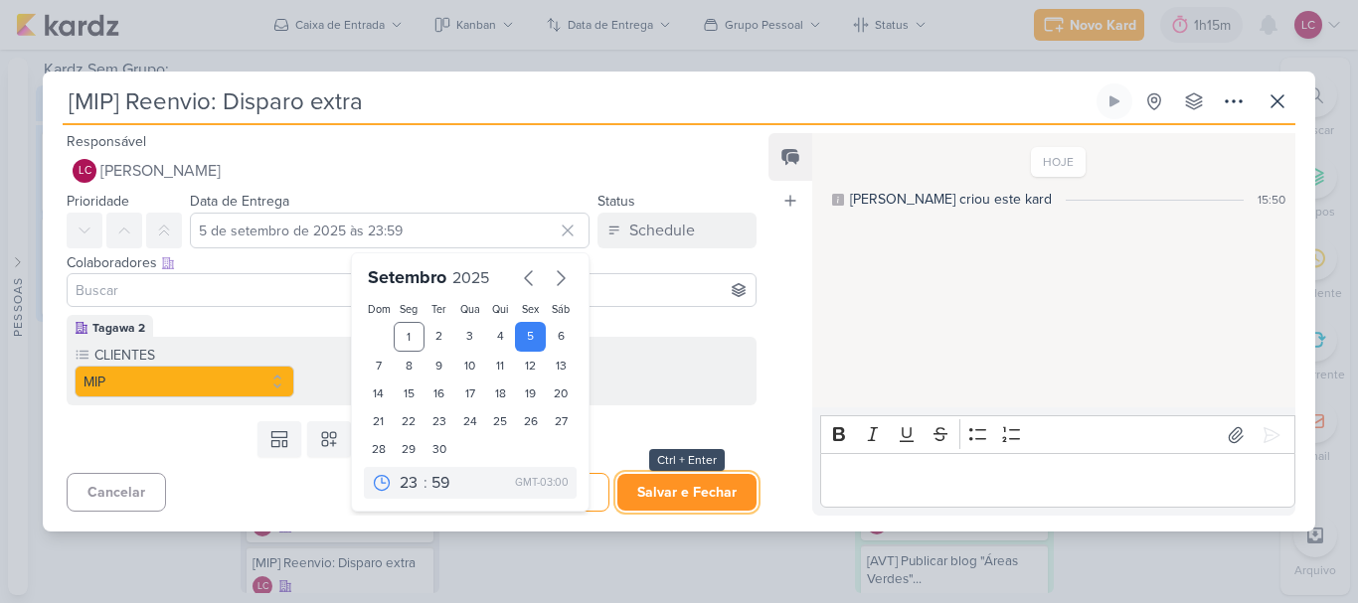
click at [679, 489] on button "Salvar e Fechar" at bounding box center [686, 492] width 139 height 37
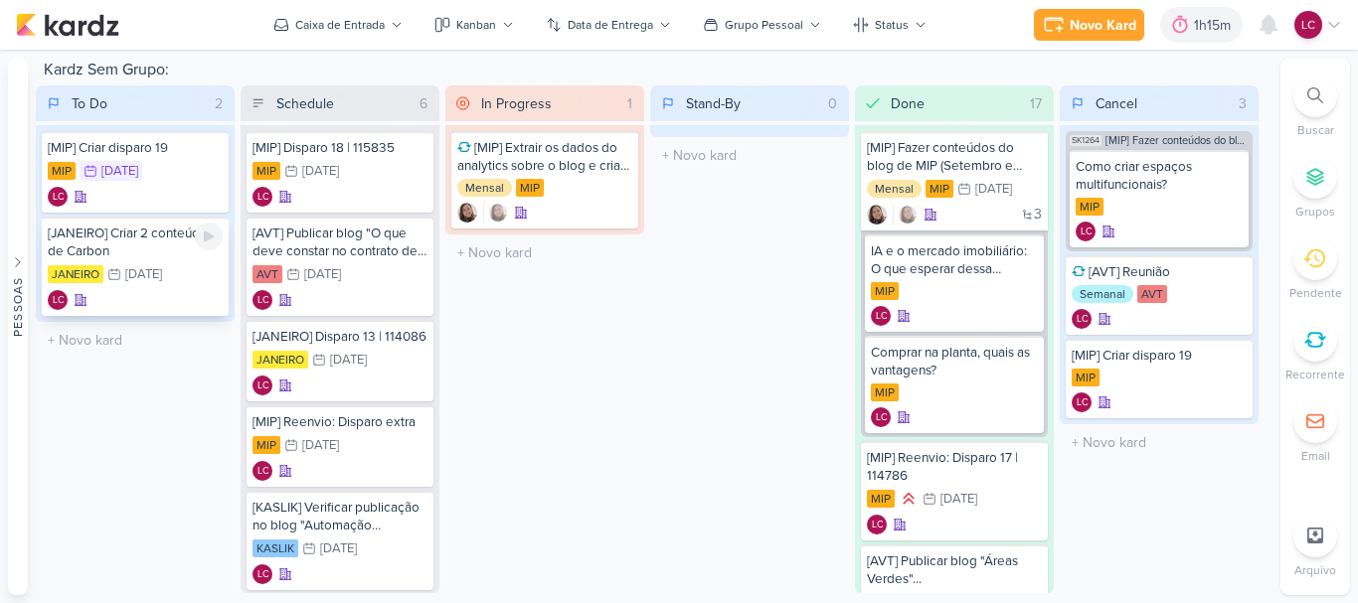
click at [130, 241] on div "[JANEIRO] Criar 2 conteúdos de Carbon" at bounding box center [135, 243] width 175 height 36
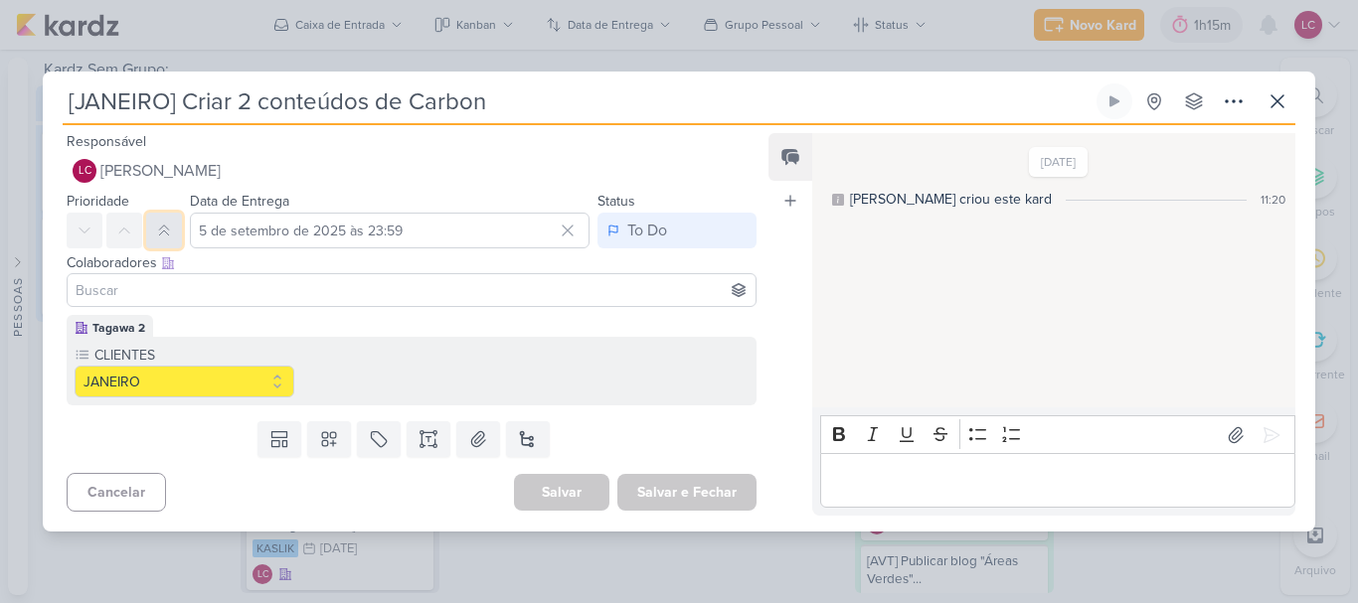
click at [155, 243] on button at bounding box center [164, 231] width 36 height 36
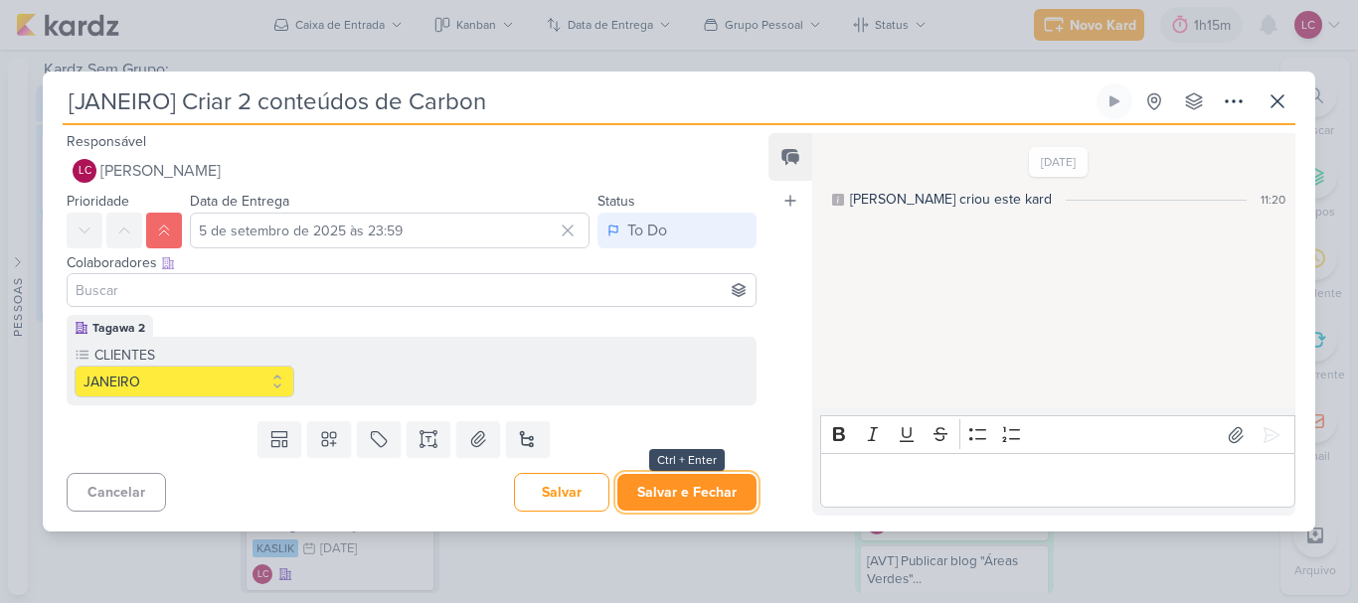
click at [646, 496] on button "Salvar e Fechar" at bounding box center [686, 492] width 139 height 37
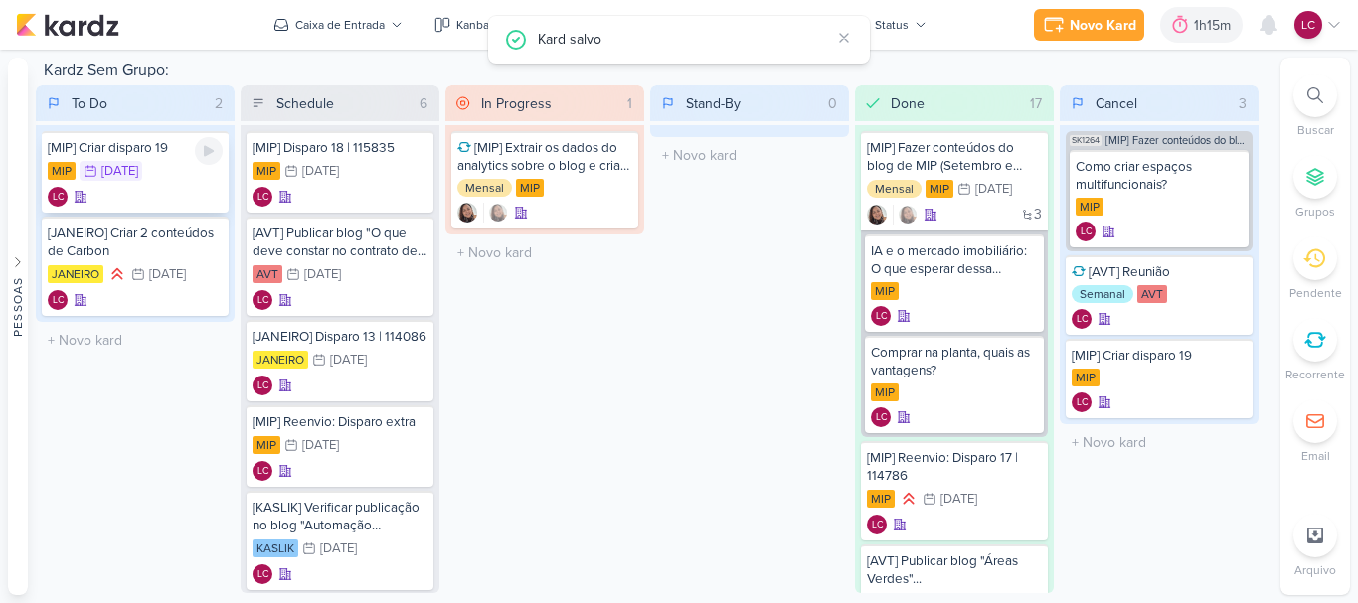
click at [151, 187] on div "LC" at bounding box center [135, 197] width 175 height 20
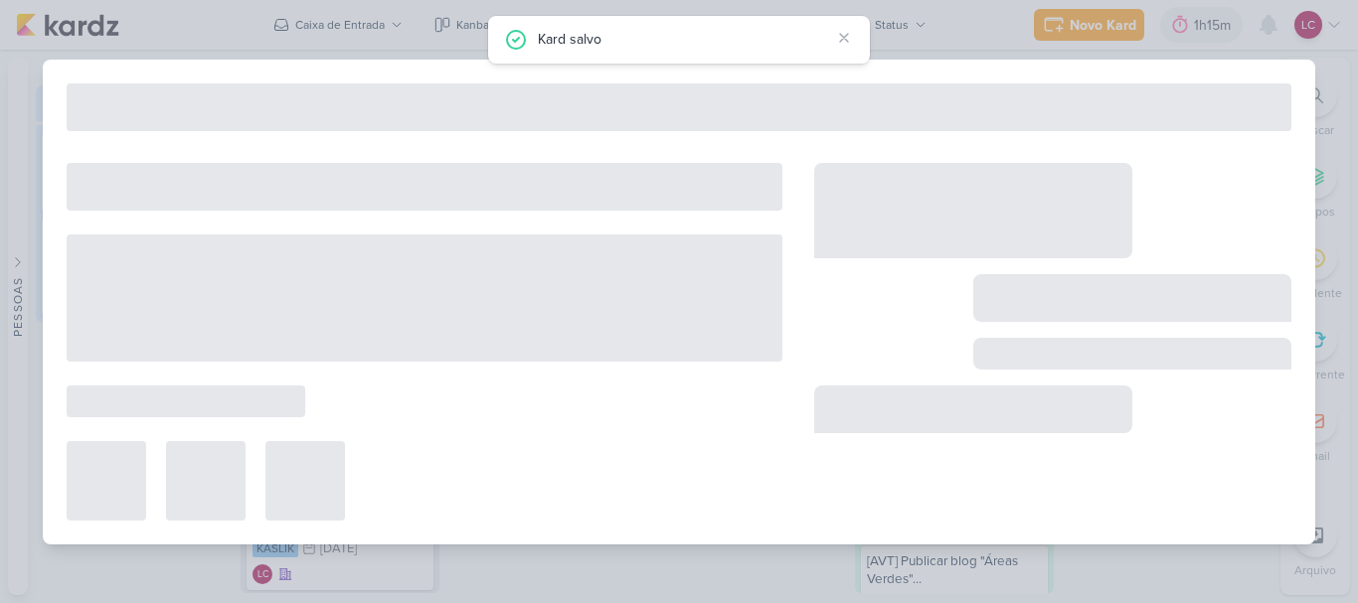
type input "[MIP] Criar disparo 19"
type input "2 de setembro de 2025 às 23:59"
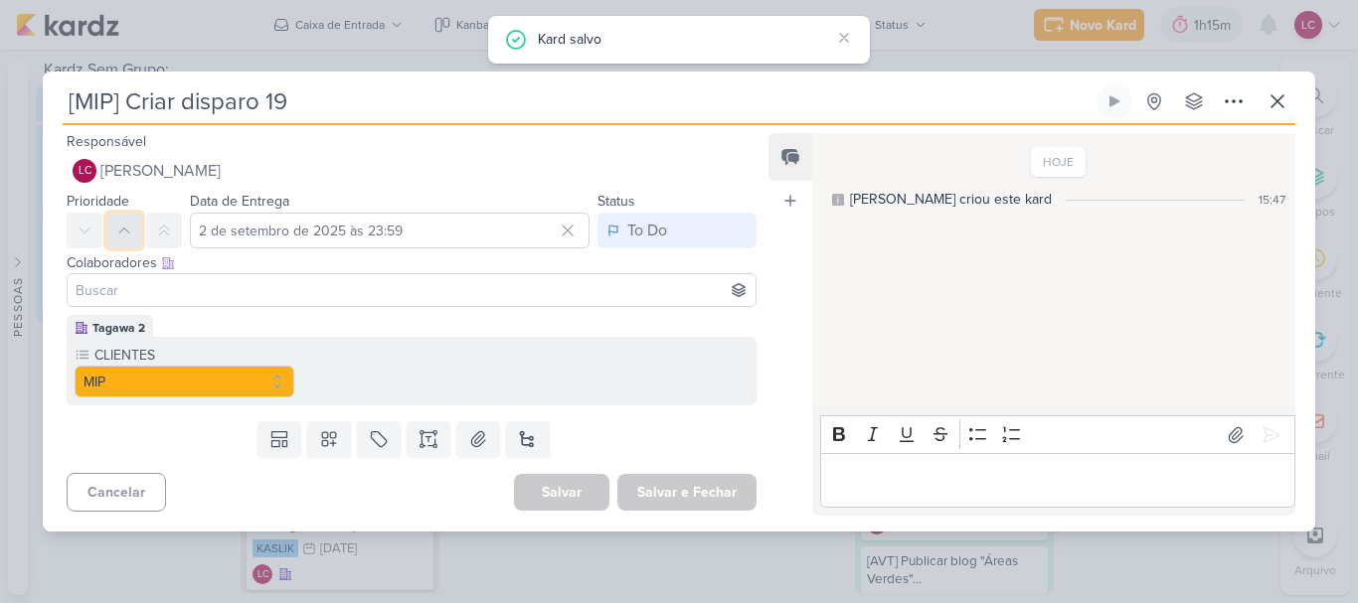
click at [117, 240] on button at bounding box center [124, 231] width 36 height 36
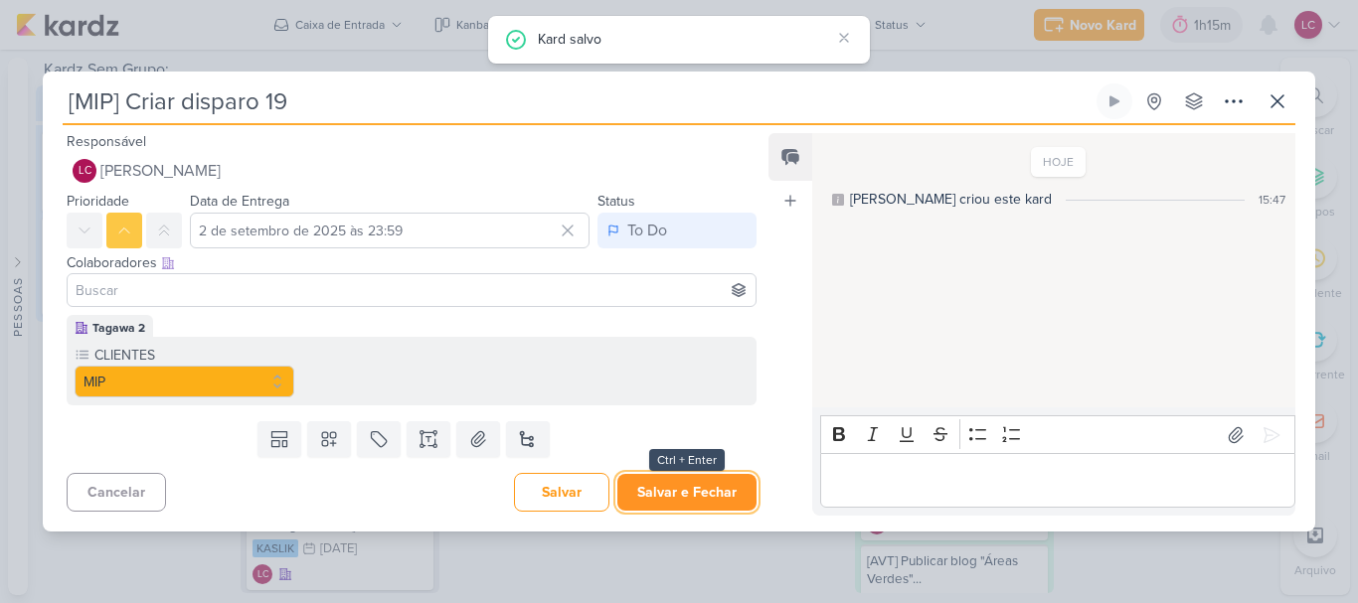
click at [712, 481] on button "Salvar e Fechar" at bounding box center [686, 492] width 139 height 37
